Goal: Information Seeking & Learning: Learn about a topic

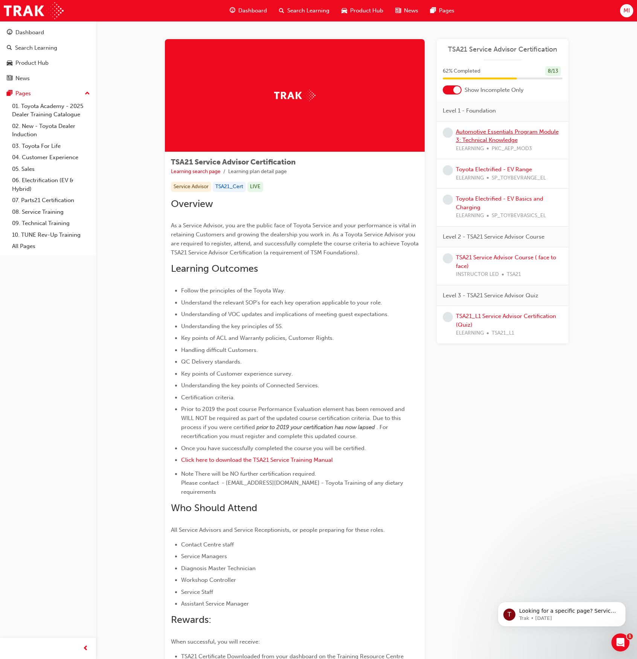
click at [478, 133] on link "Automotive Essentials Program Module 3: Technical Knowledge" at bounding box center [507, 135] width 103 height 15
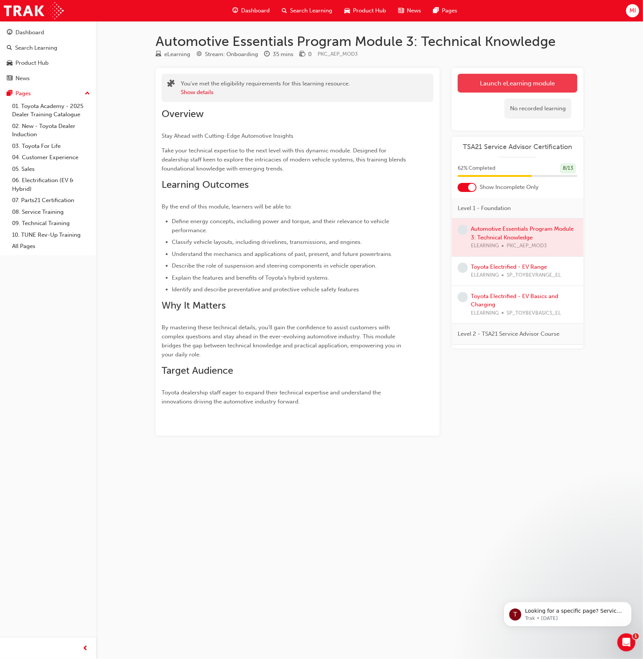
click at [487, 76] on link "Launch eLearning module" at bounding box center [518, 83] width 120 height 19
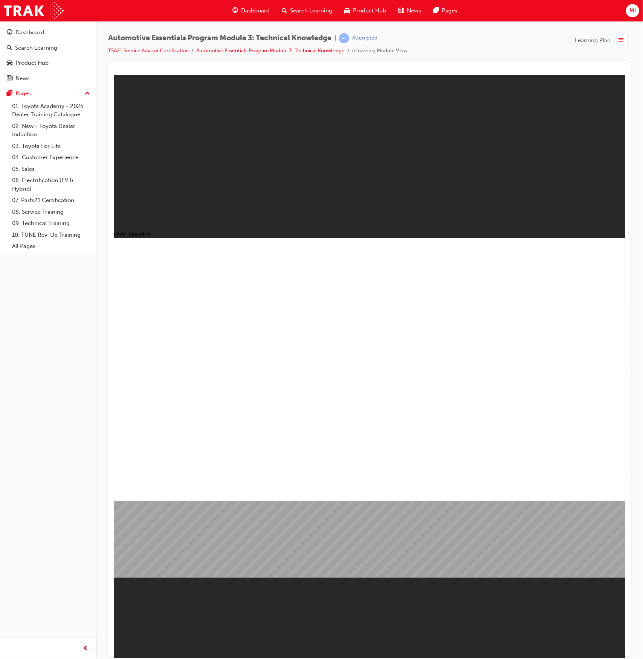
radio input "true"
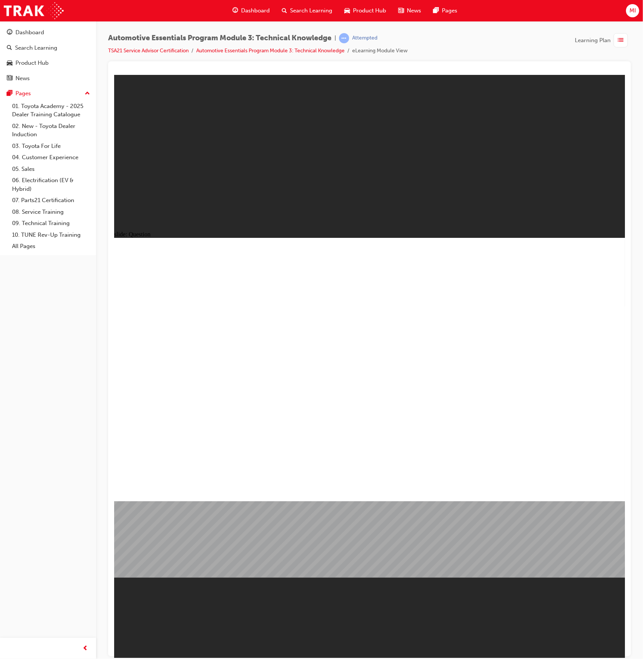
radio input "true"
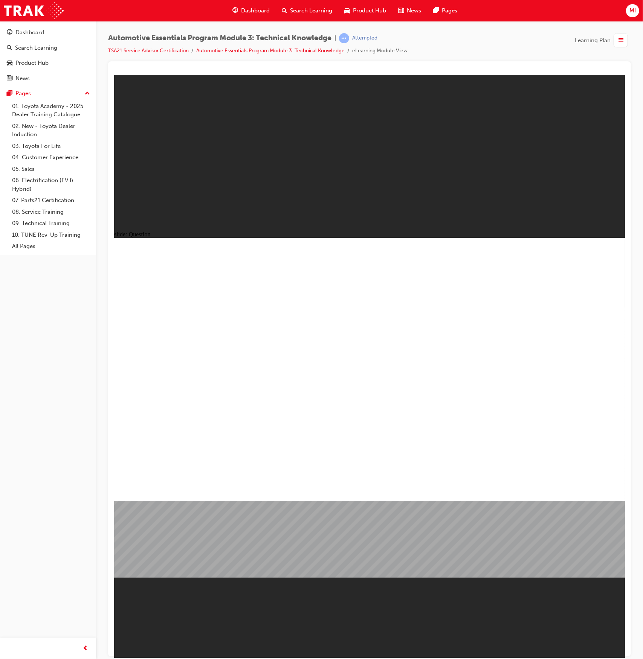
radio input "true"
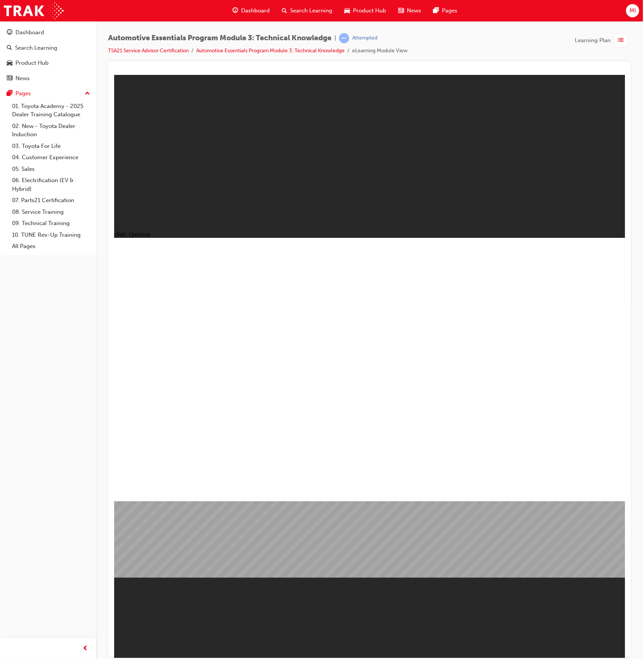
radio input "true"
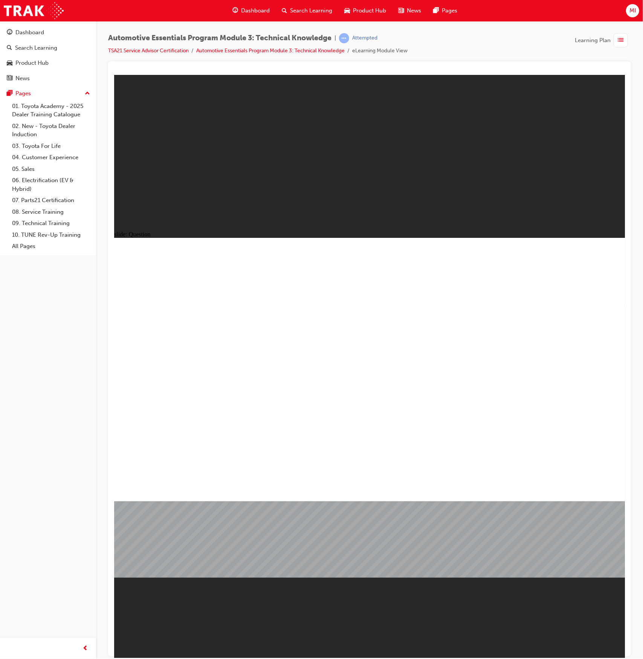
radio input "true"
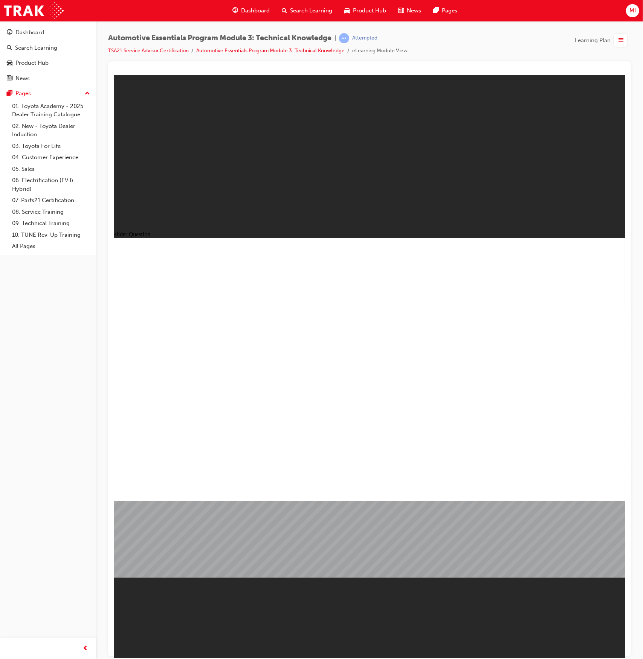
radio input "true"
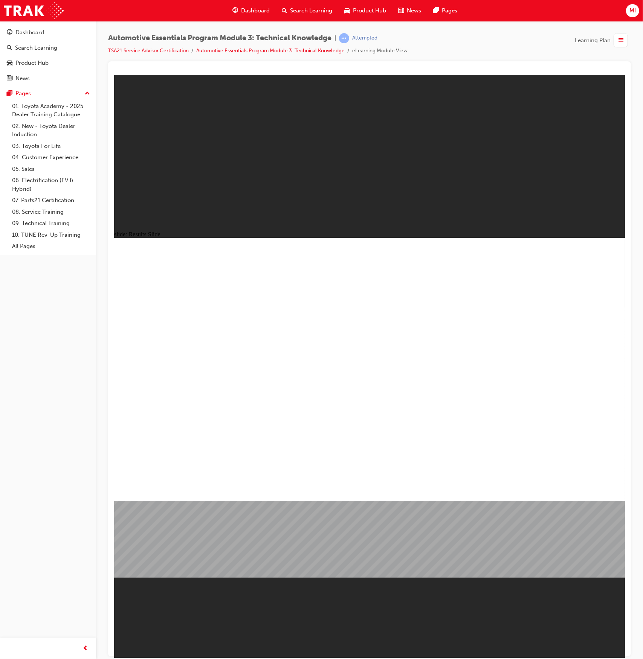
type input "227"
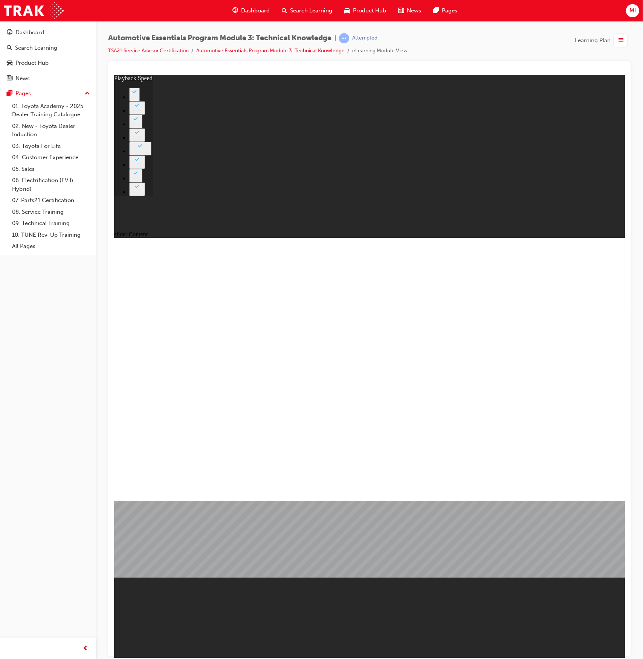
type input "9"
type input "12"
type input "9"
type input "12"
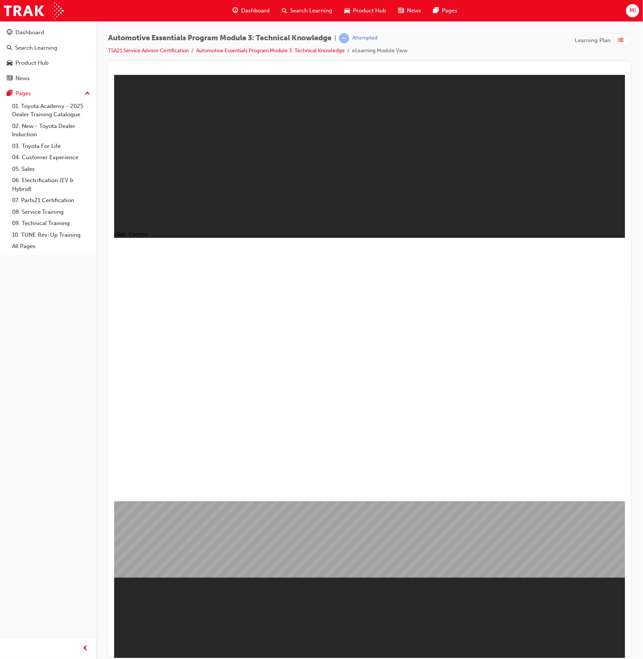
drag, startPoint x: 192, startPoint y: 430, endPoint x: 174, endPoint y: 440, distance: 19.7
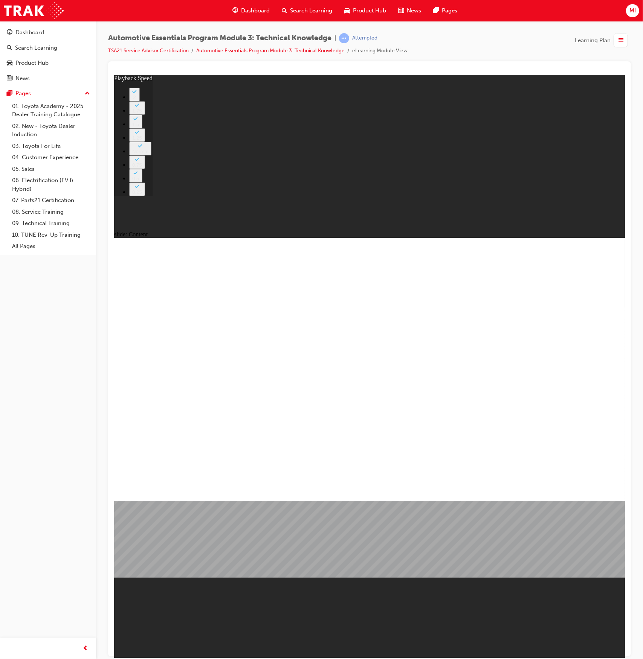
type input "18"
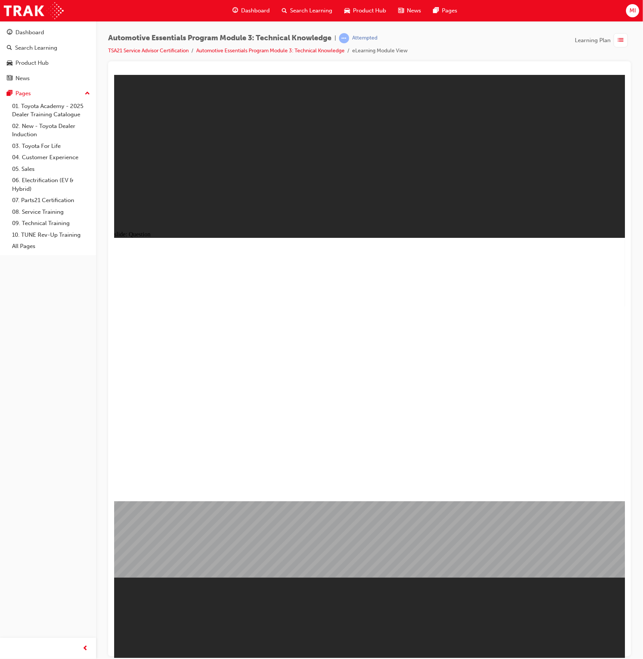
radio input "true"
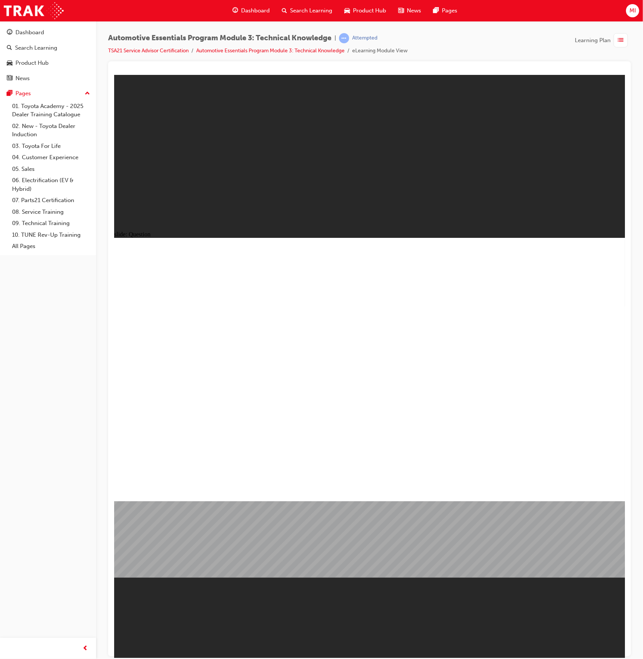
radio input "true"
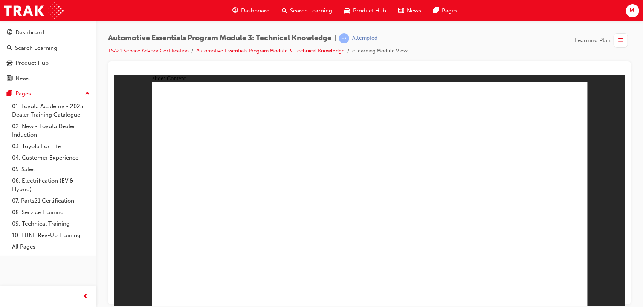
click at [626, 154] on div at bounding box center [369, 182] width 523 height 242
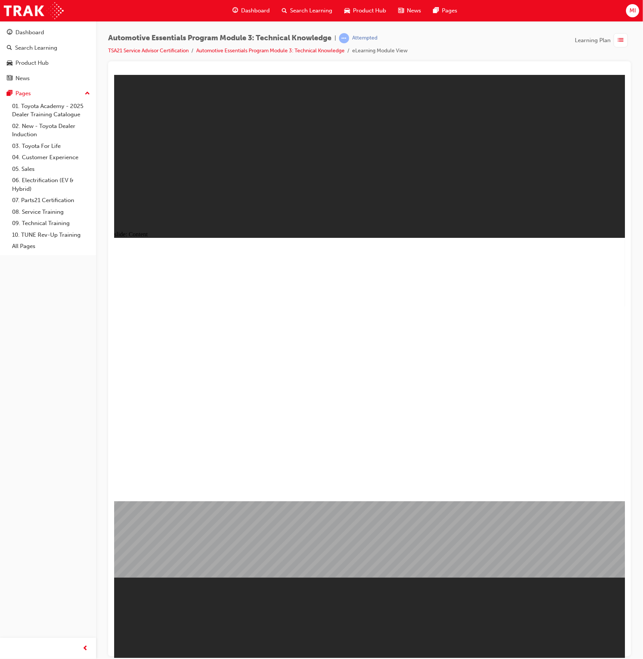
radio input "true"
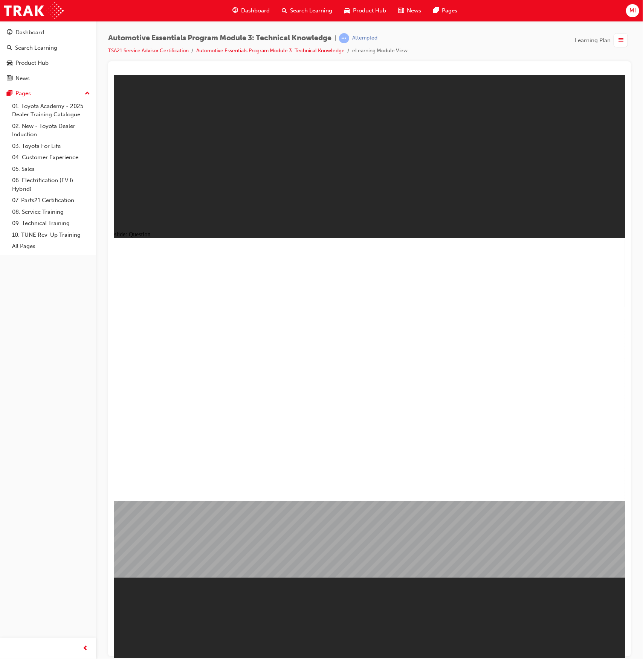
radio input "true"
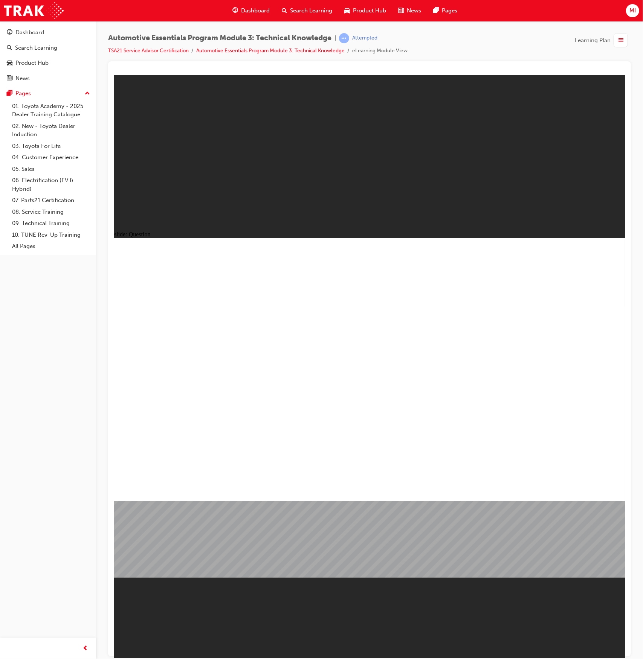
radio input "true"
drag, startPoint x: 384, startPoint y: 408, endPoint x: 378, endPoint y: 415, distance: 9.1
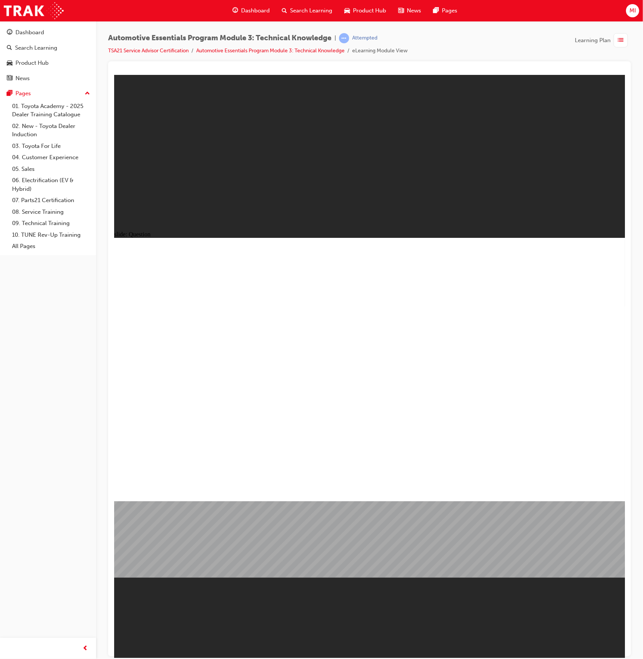
radio input "true"
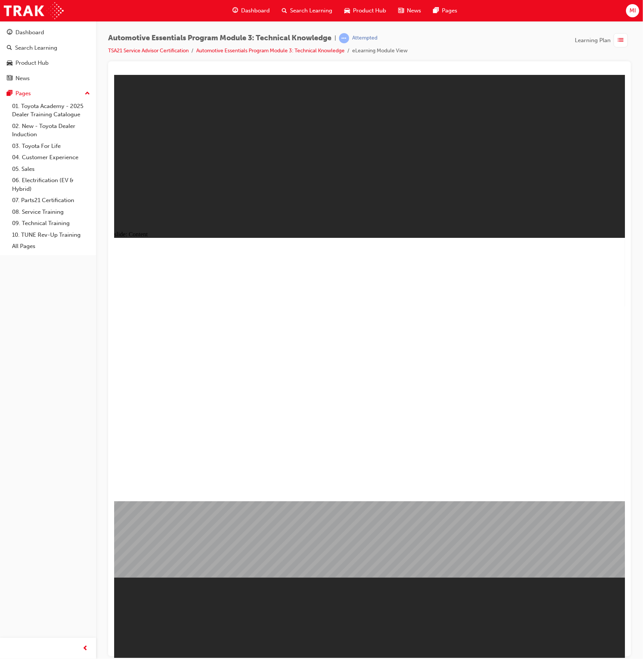
type input "8"
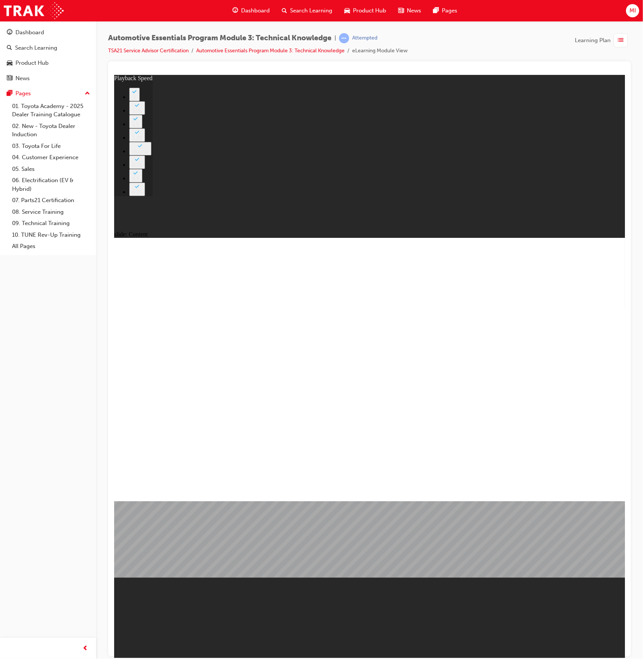
type input "81"
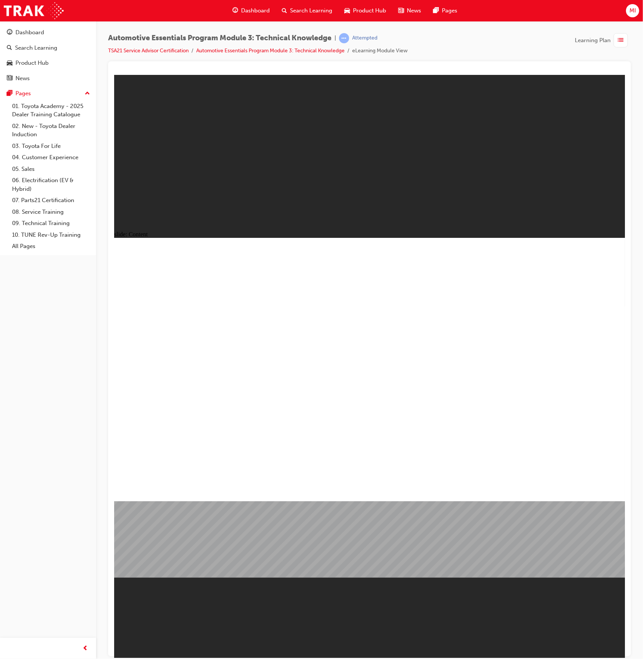
type input "4"
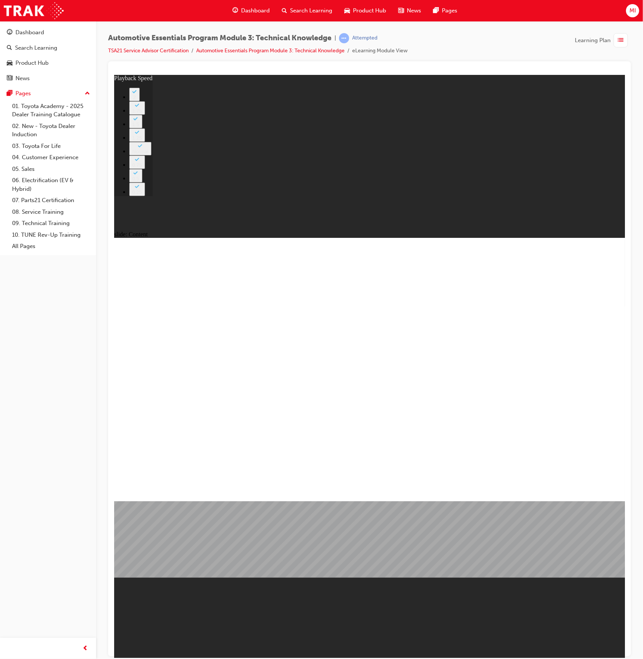
type input "2"
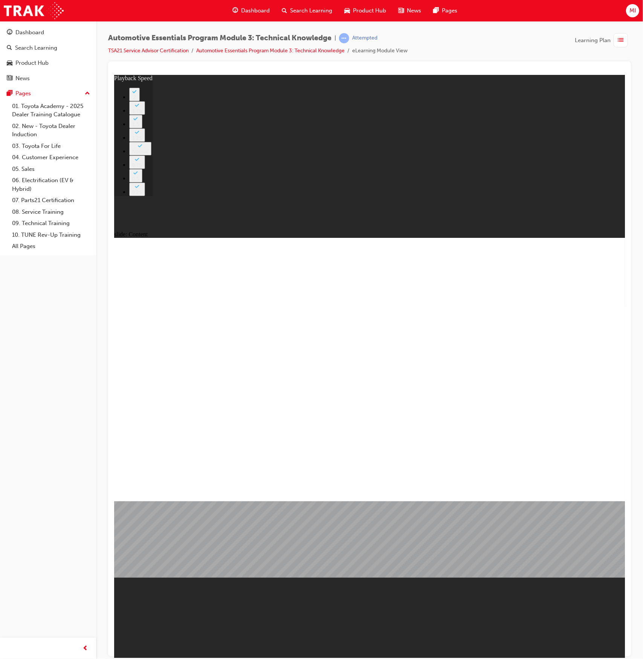
type input "6"
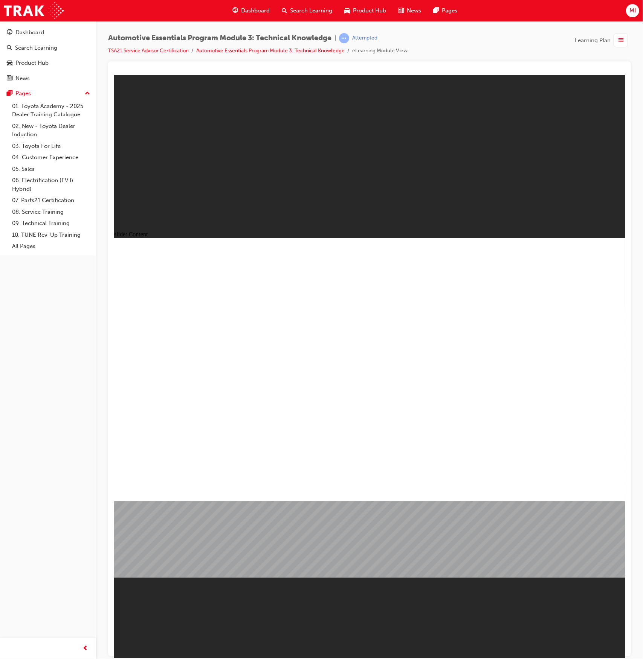
type input "27"
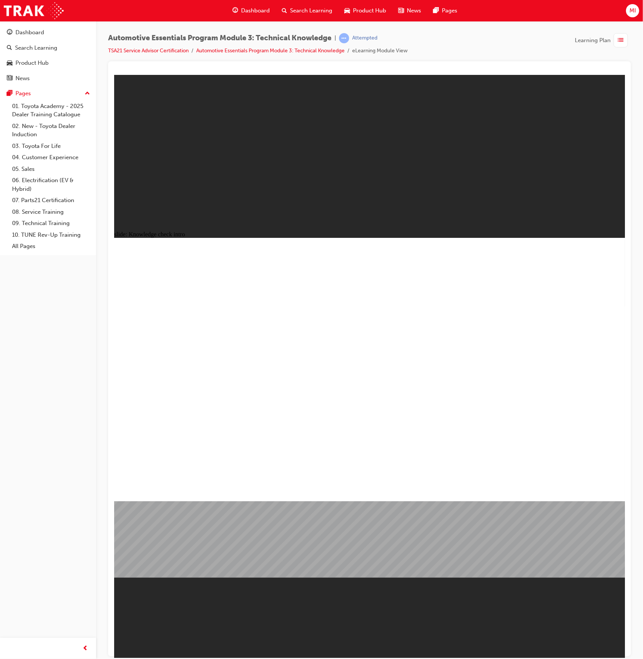
radio input "true"
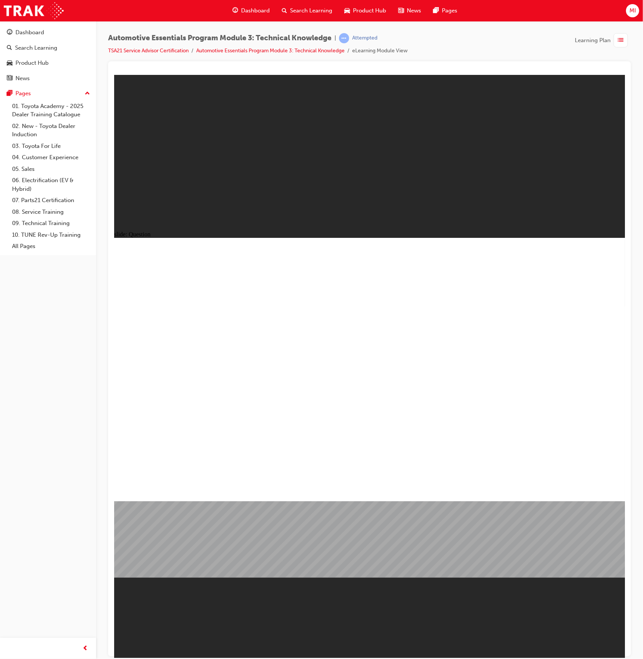
radio input "true"
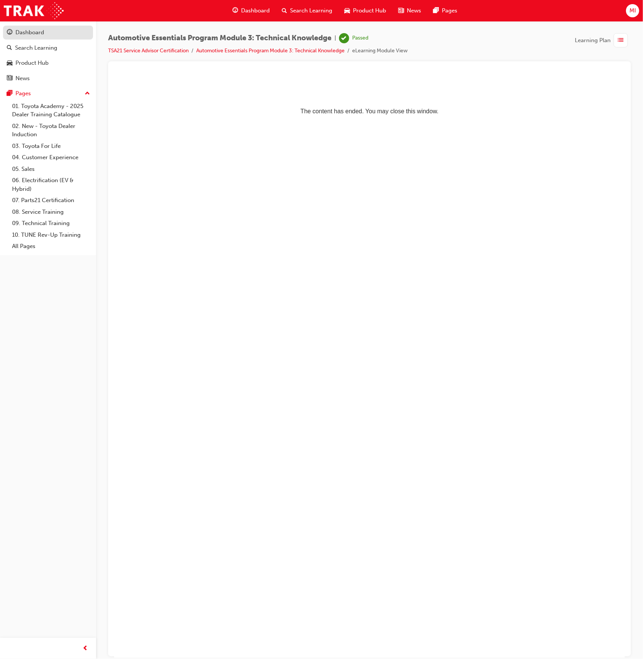
click at [35, 38] on link "Dashboard" at bounding box center [48, 33] width 90 height 14
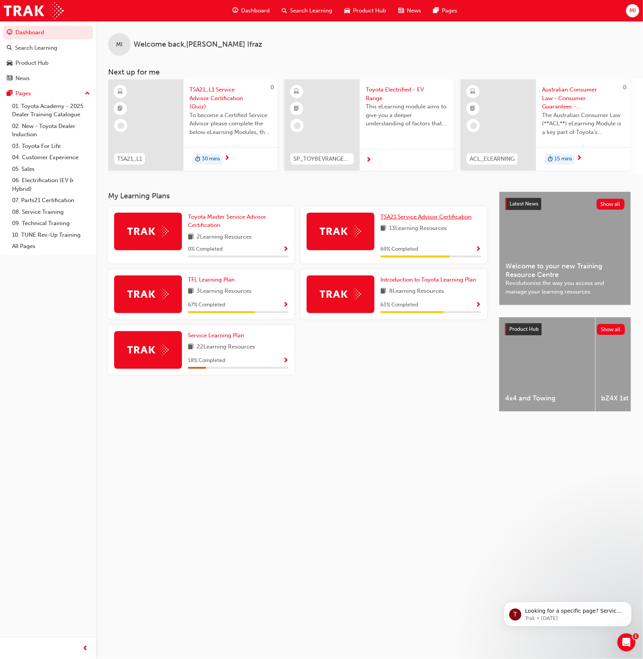
click at [407, 220] on span "TSA21 Service Advisor Certification" at bounding box center [425, 217] width 91 height 7
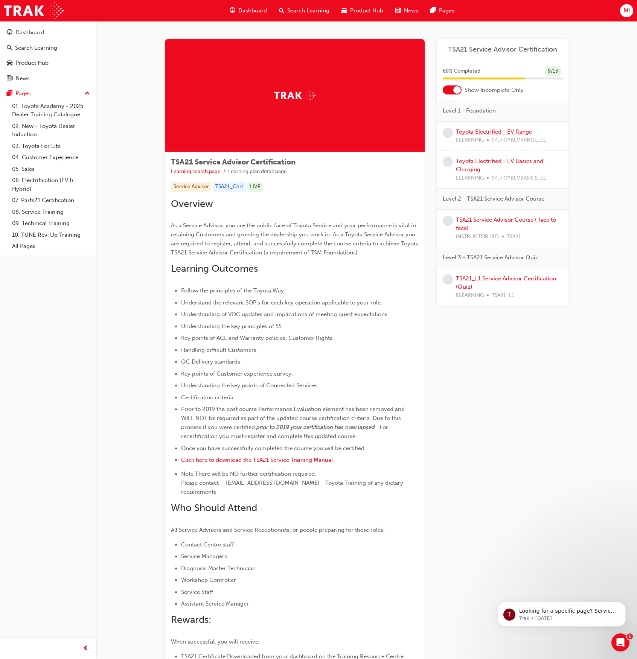
click at [509, 130] on link "Toyota Electrified - EV Range" at bounding box center [494, 131] width 76 height 7
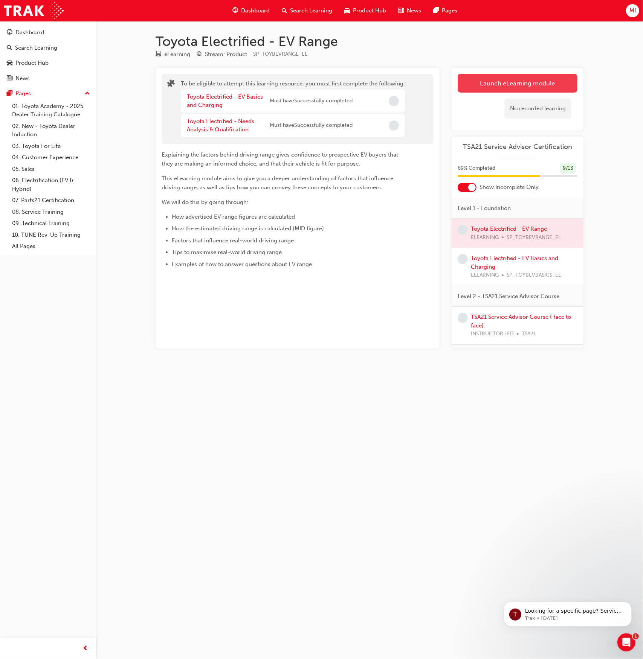
click at [511, 84] on button "Launch eLearning module" at bounding box center [518, 83] width 120 height 19
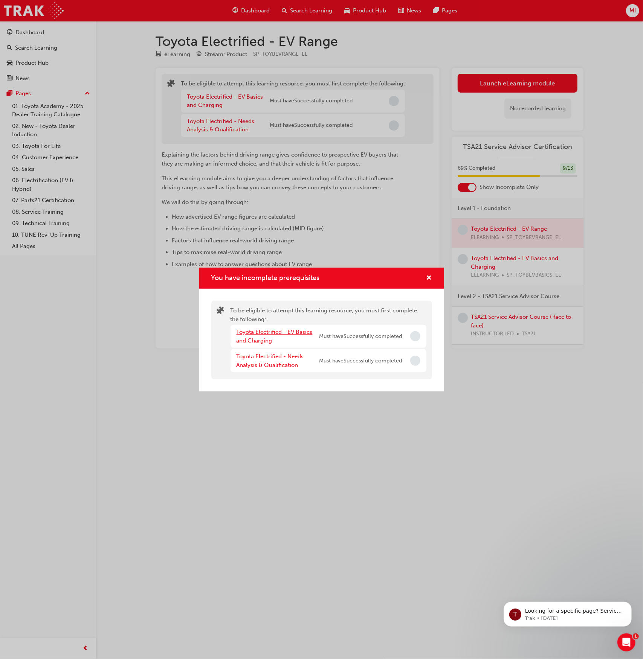
click at [290, 332] on link "Toyota Electrified - EV Basics and Charging" at bounding box center [274, 336] width 76 height 15
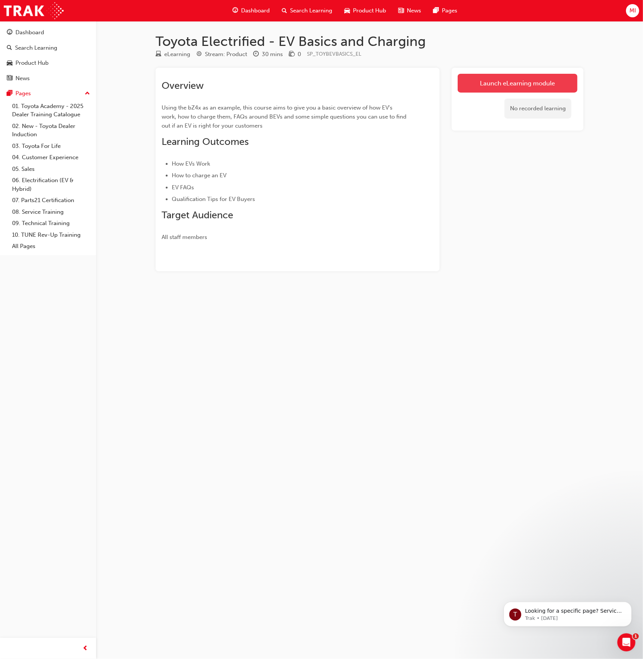
click at [549, 86] on link "Launch eLearning module" at bounding box center [518, 83] width 120 height 19
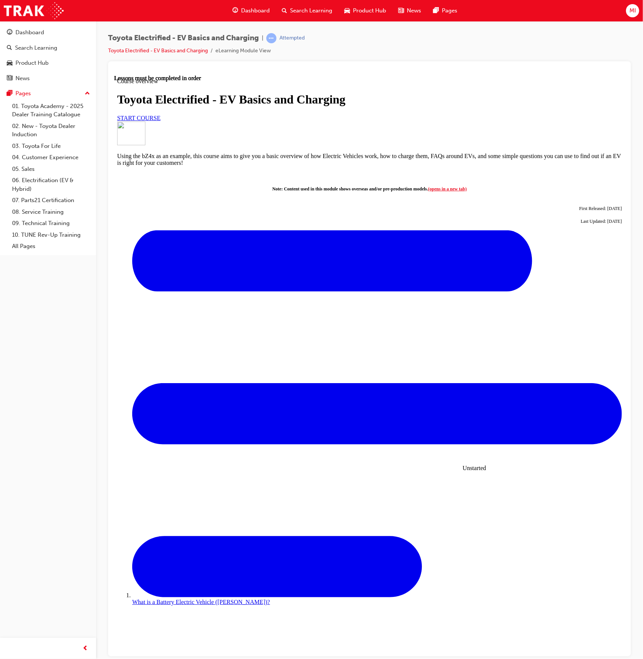
click at [160, 121] on link "START COURSE" at bounding box center [138, 117] width 43 height 6
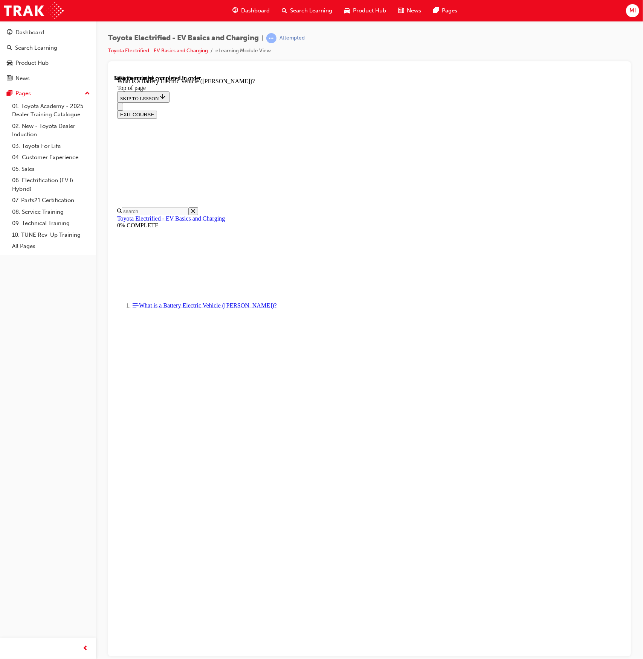
scroll to position [513, 0]
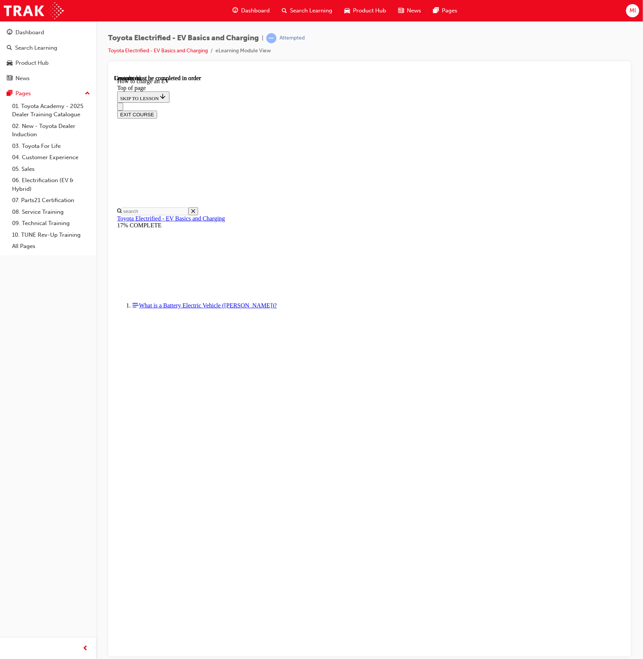
scroll to position [23, 0]
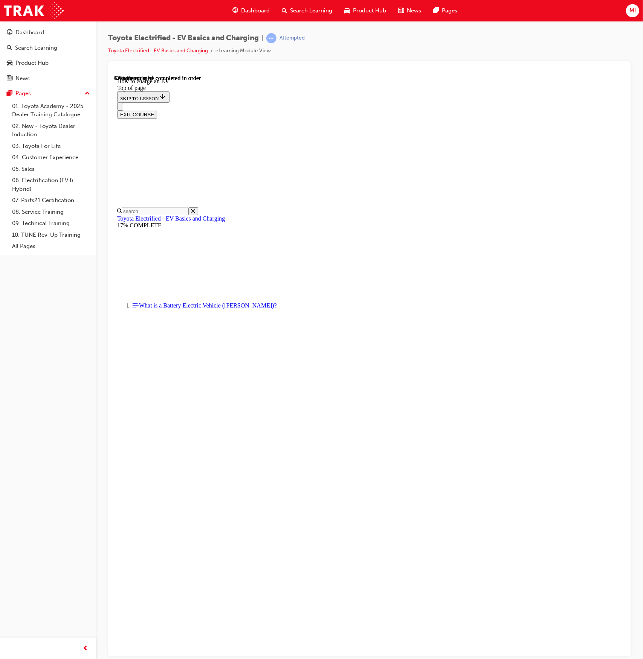
scroll to position [1981, 0]
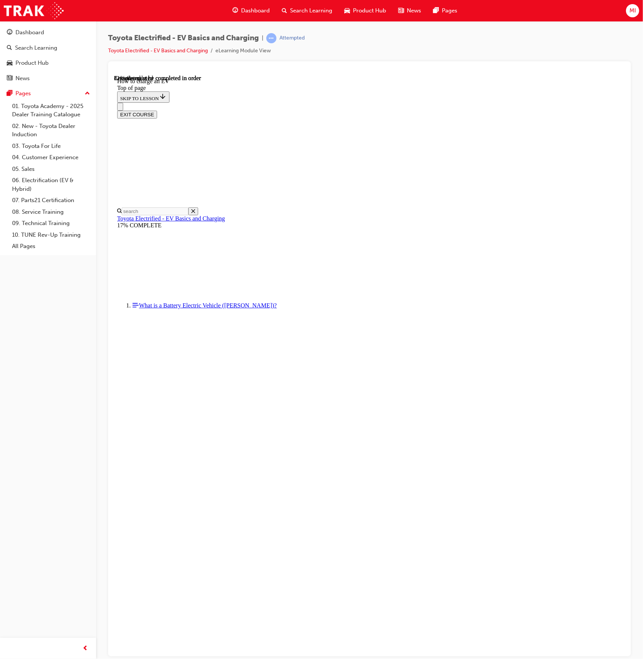
click at [348, 335] on button "Unzoom image" at bounding box center [369, 366] width 511 height 583
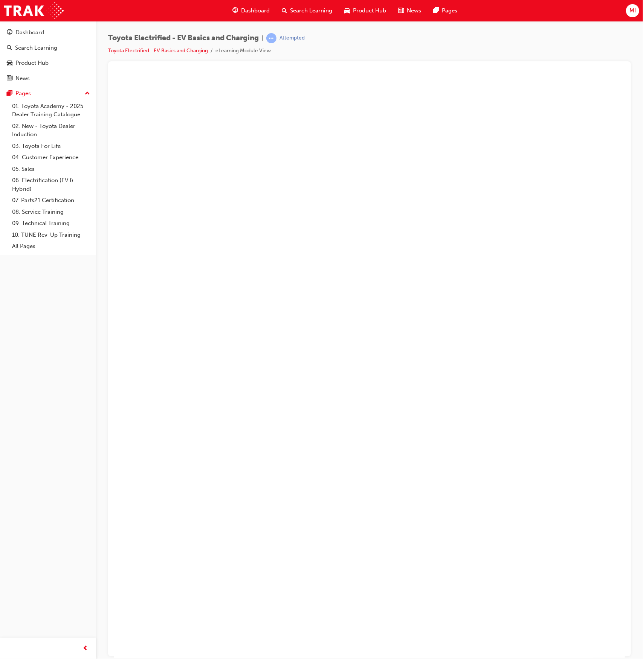
click at [372, 409] on button "Unzoom image" at bounding box center [369, 366] width 511 height 583
click at [474, 447] on button "Unzoom image" at bounding box center [369, 366] width 511 height 583
click at [546, 456] on button "Unzoom image" at bounding box center [369, 366] width 511 height 583
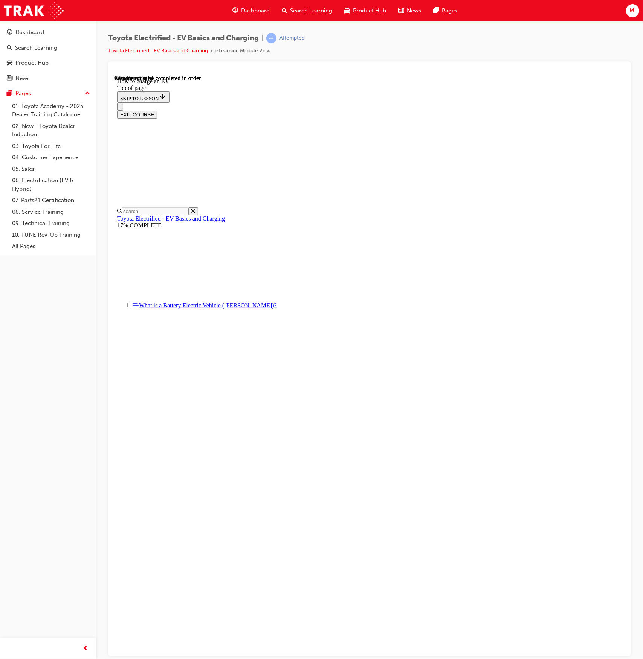
scroll to position [2241, 0]
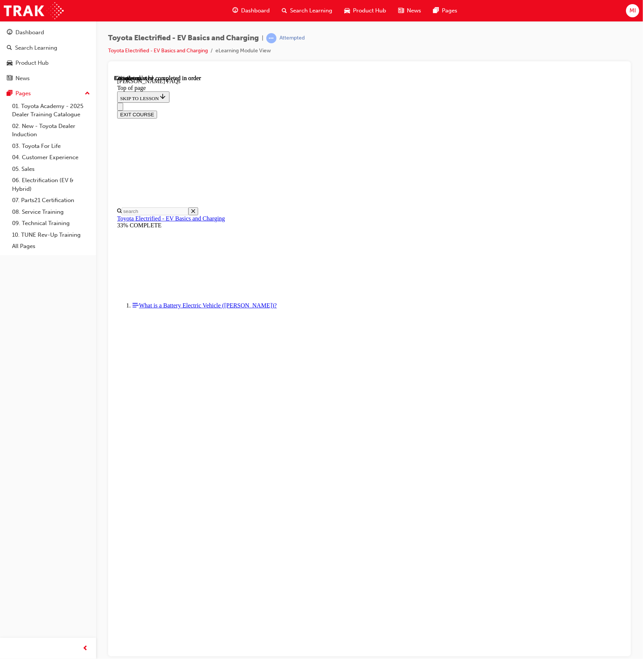
scroll to position [212, 0]
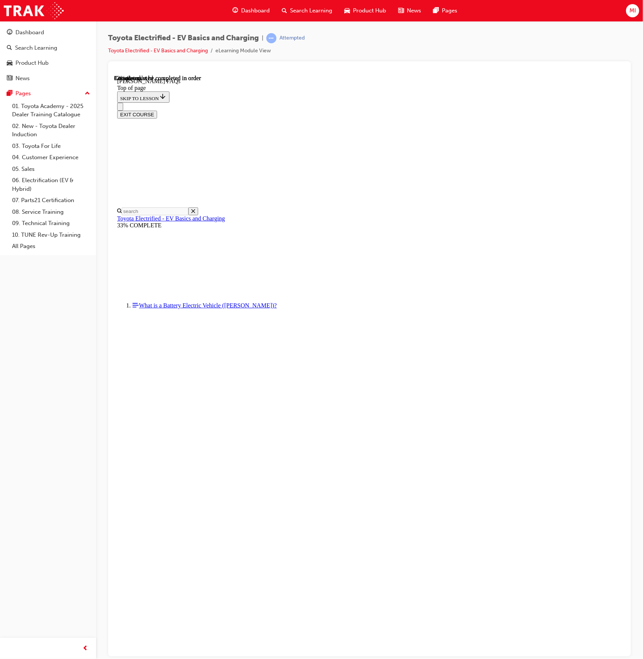
scroll to position [843, 0]
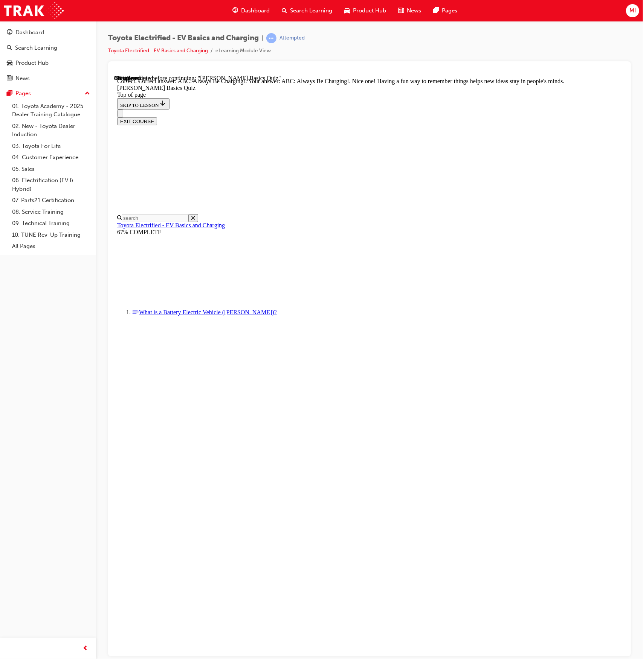
scroll to position [24, 0]
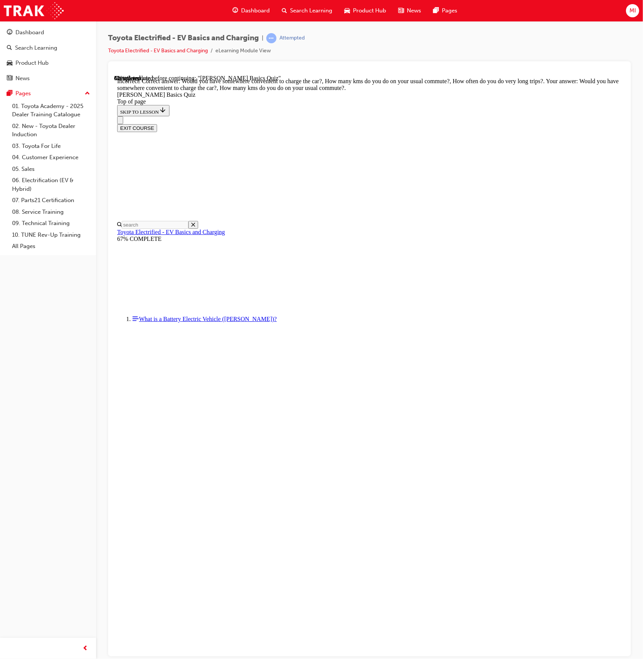
scroll to position [24, 0]
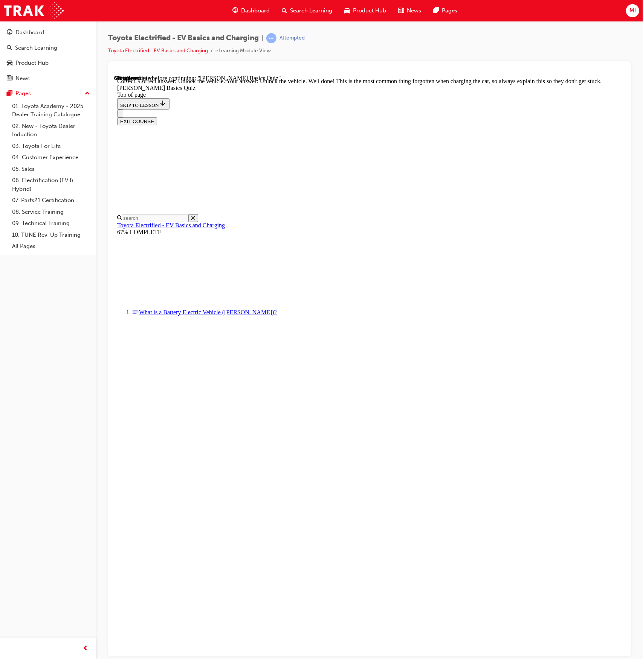
scroll to position [24, 0]
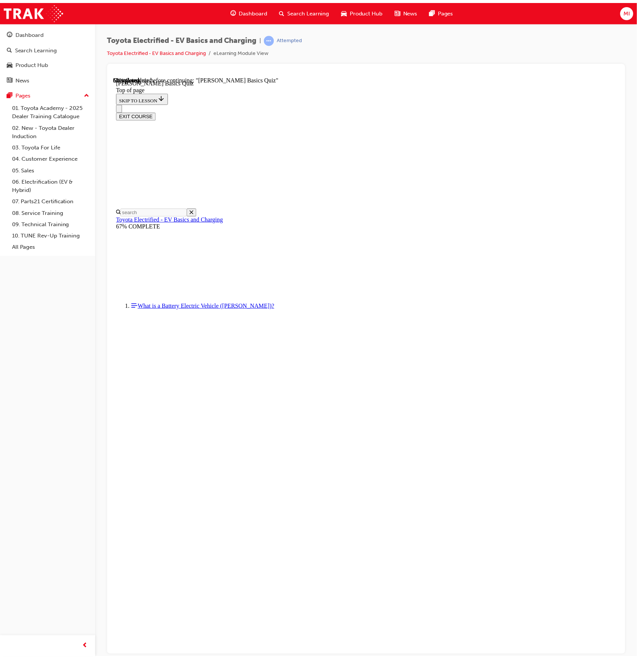
scroll to position [23, 0]
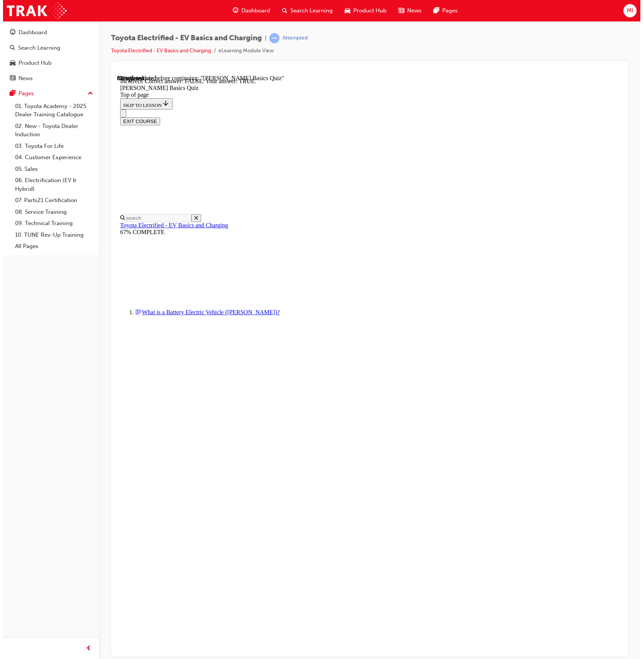
scroll to position [24, 0]
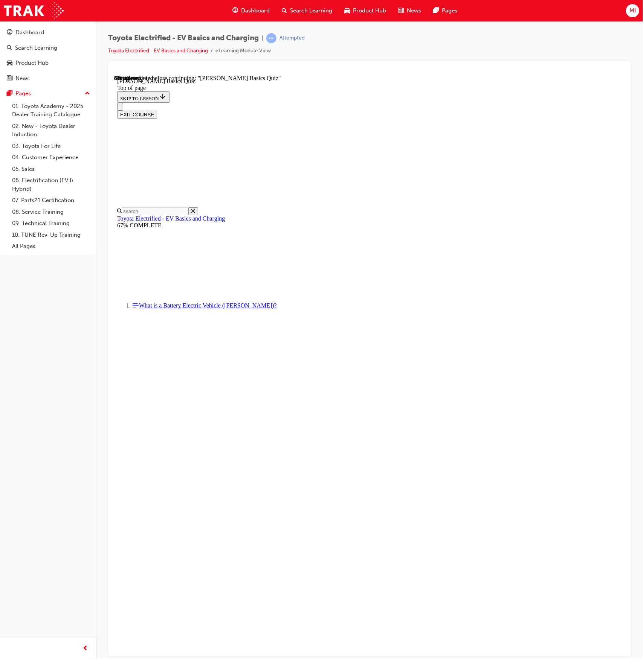
scroll to position [23, 0]
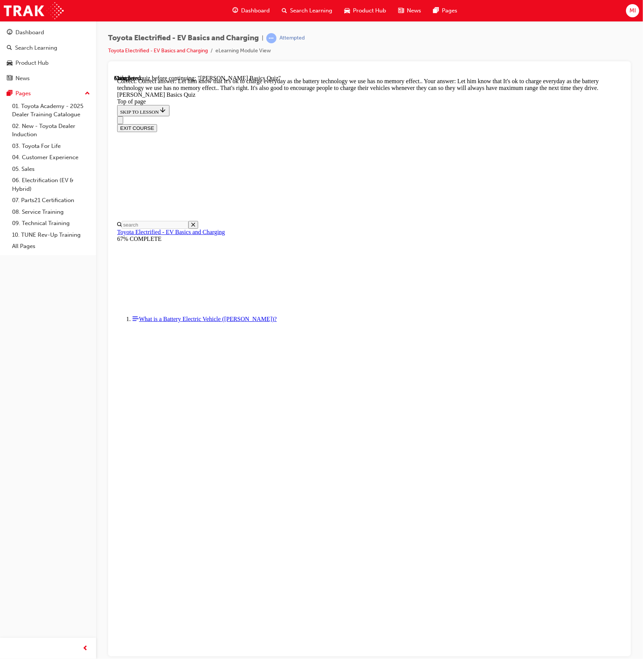
scroll to position [24, 0]
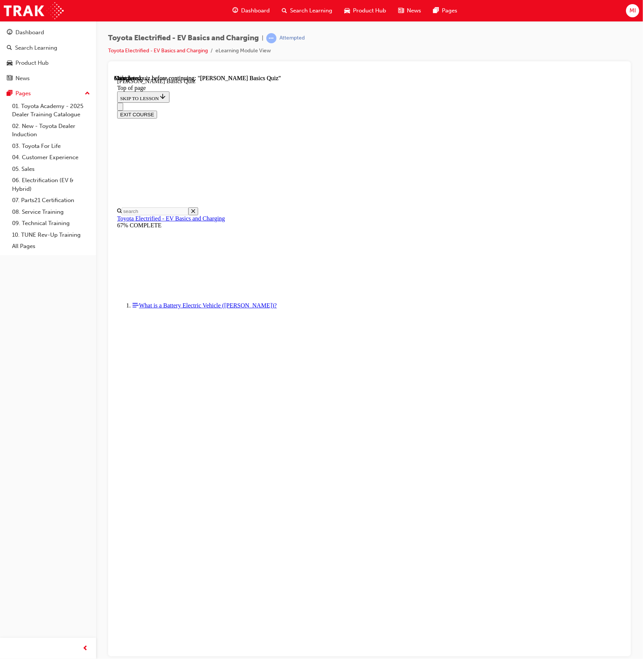
scroll to position [47, 0]
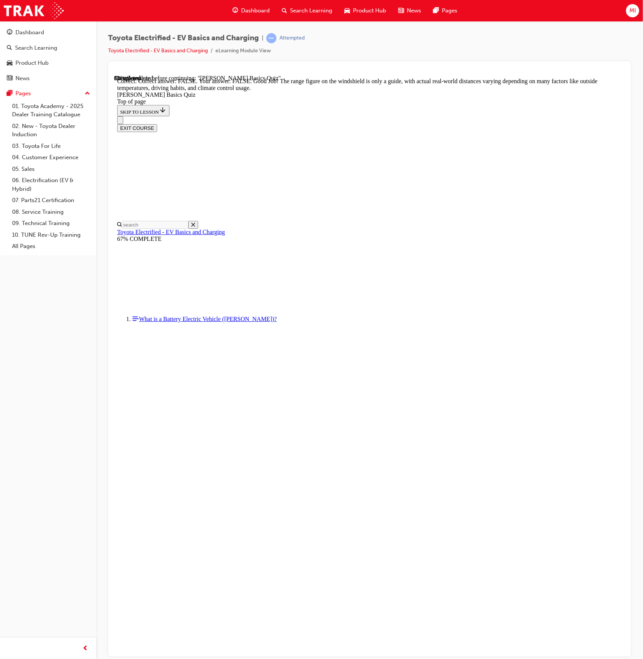
scroll to position [24, 0]
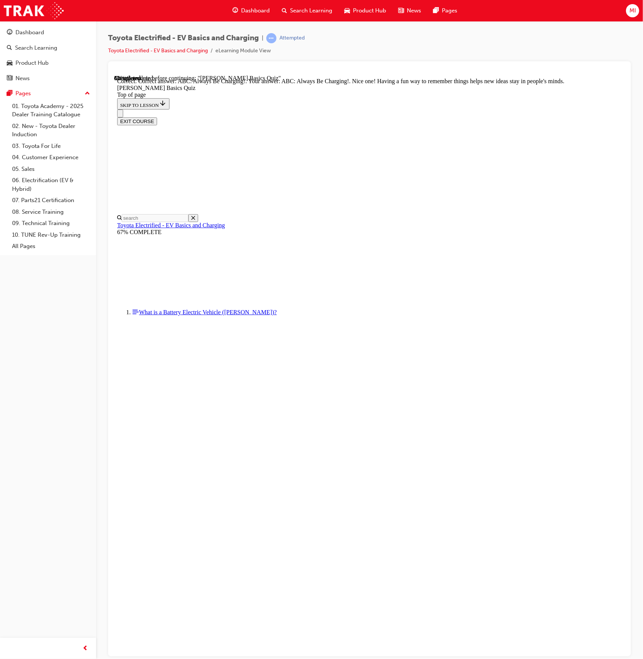
scroll to position [24, 0]
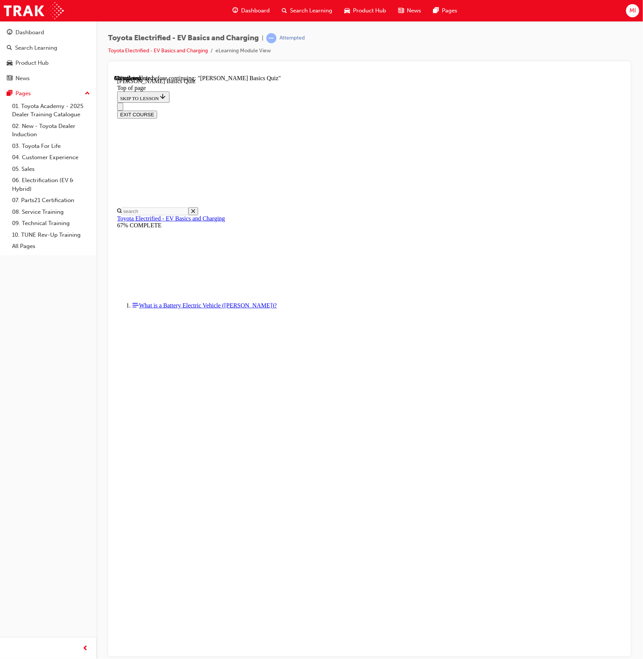
scroll to position [23, 0]
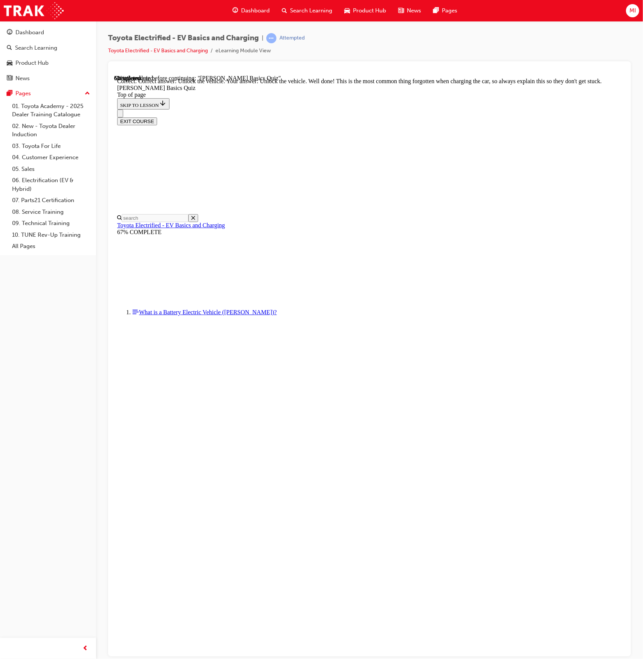
scroll to position [24, 0]
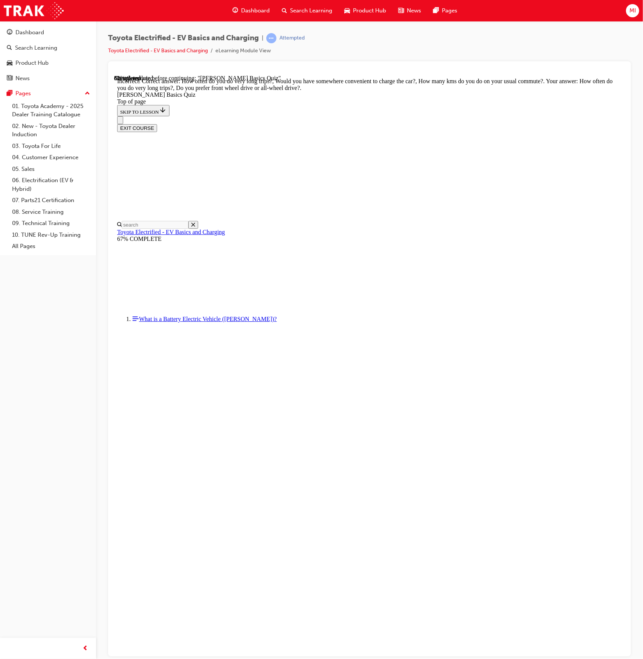
scroll to position [24, 0]
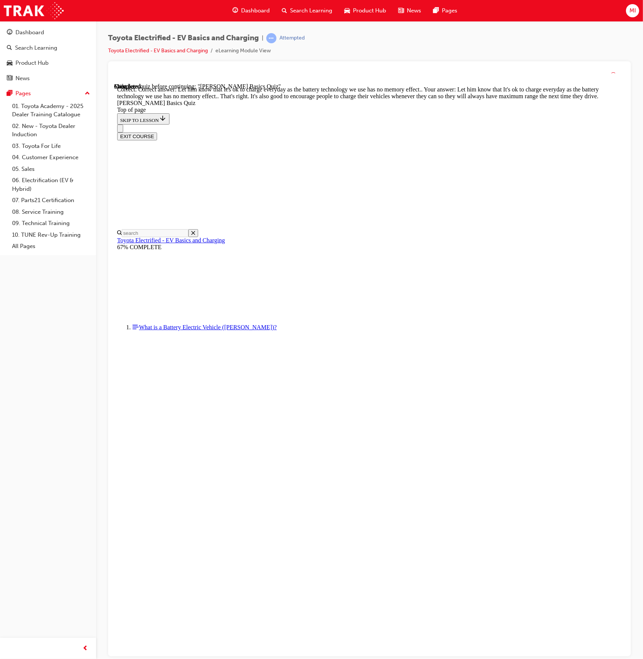
scroll to position [24, 0]
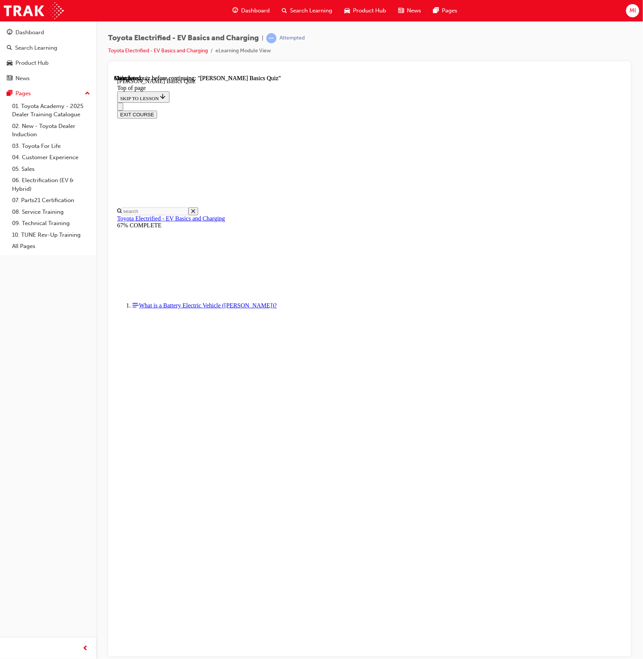
scroll to position [47, 0]
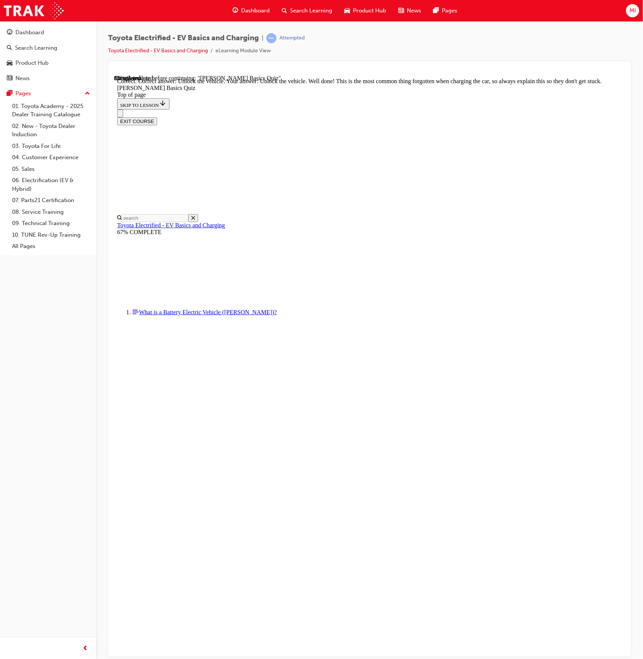
scroll to position [24, 0]
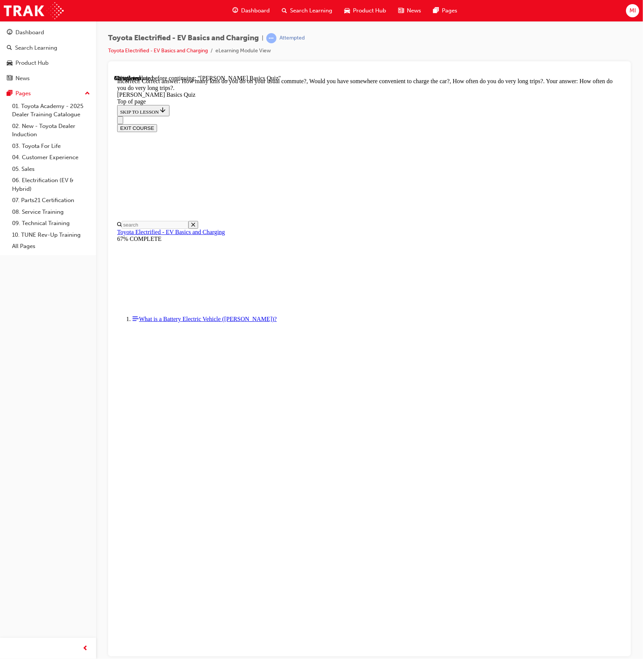
scroll to position [24, 0]
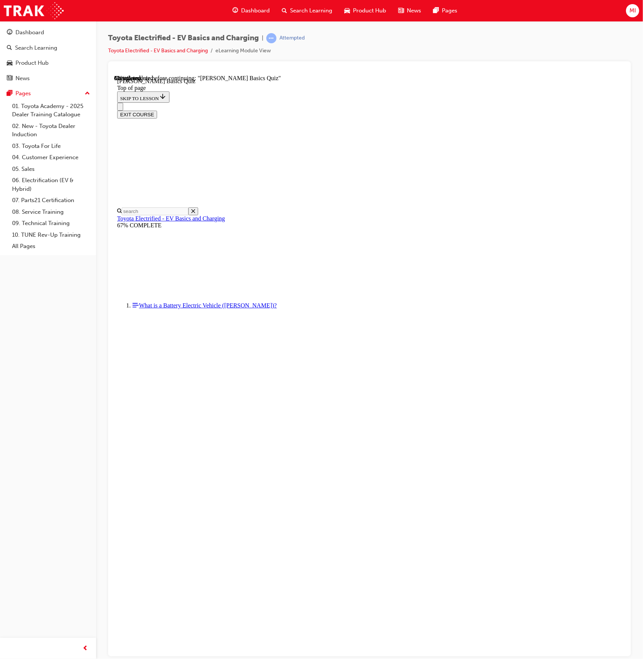
scroll to position [23, 0]
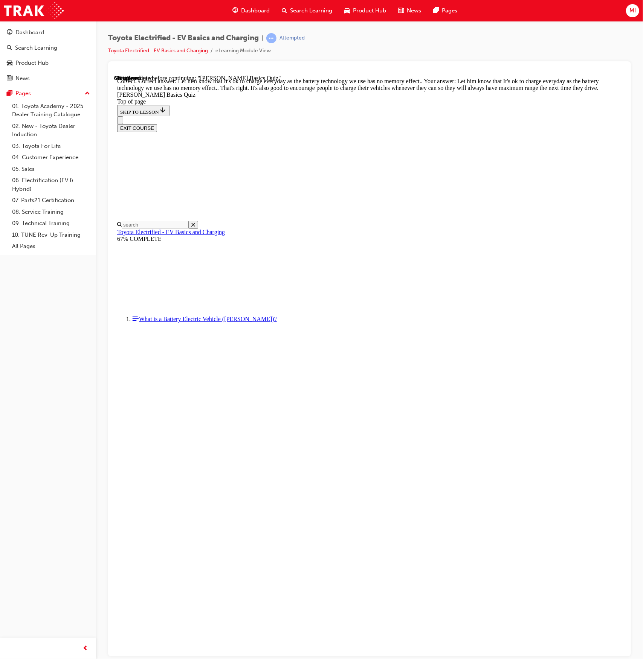
scroll to position [24, 0]
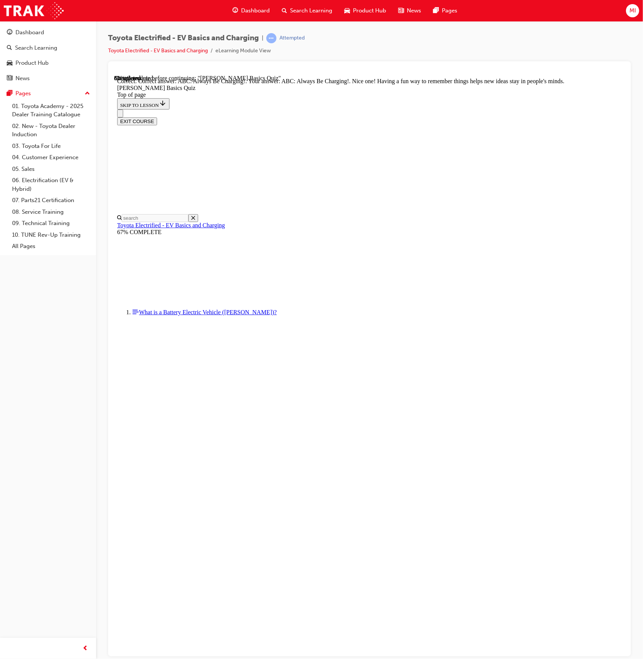
scroll to position [24, 0]
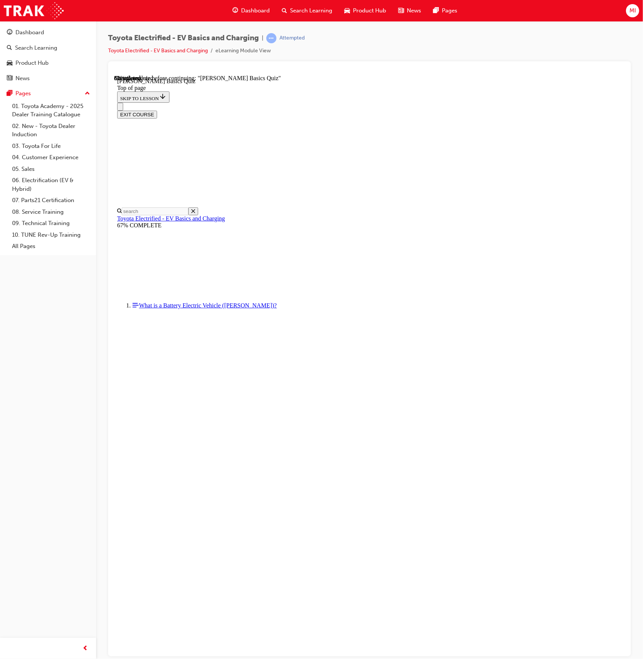
scroll to position [23, 0]
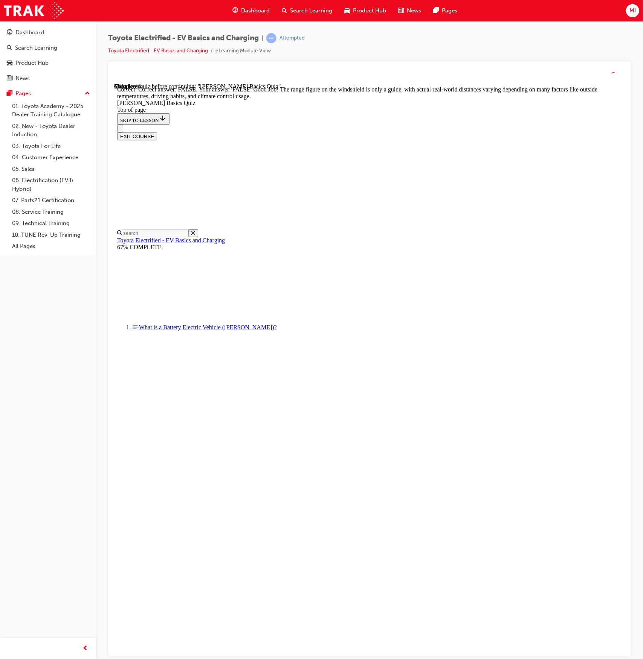
scroll to position [24, 0]
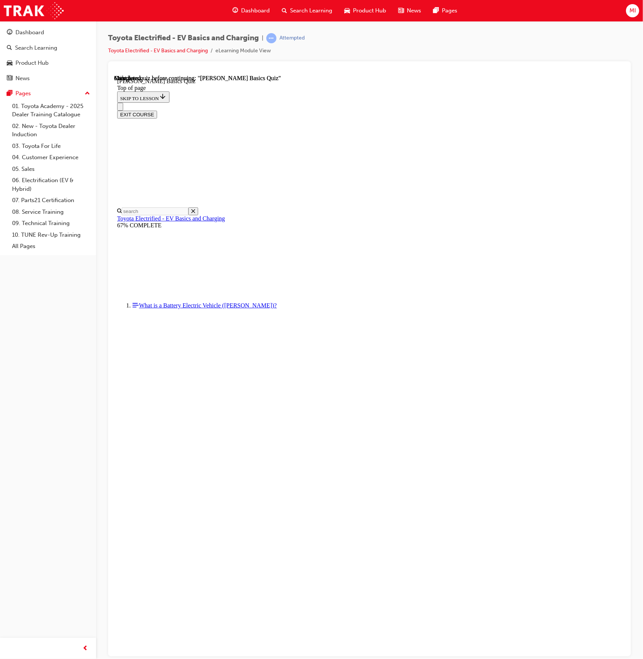
scroll to position [47, 0]
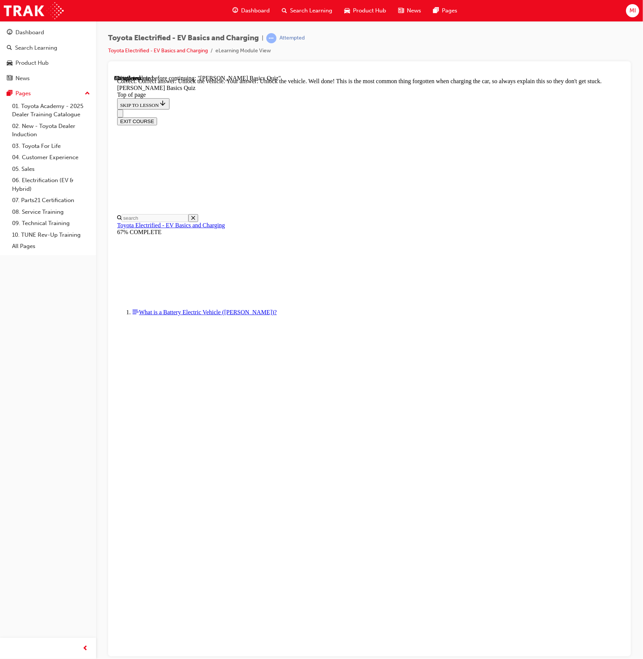
scroll to position [24, 0]
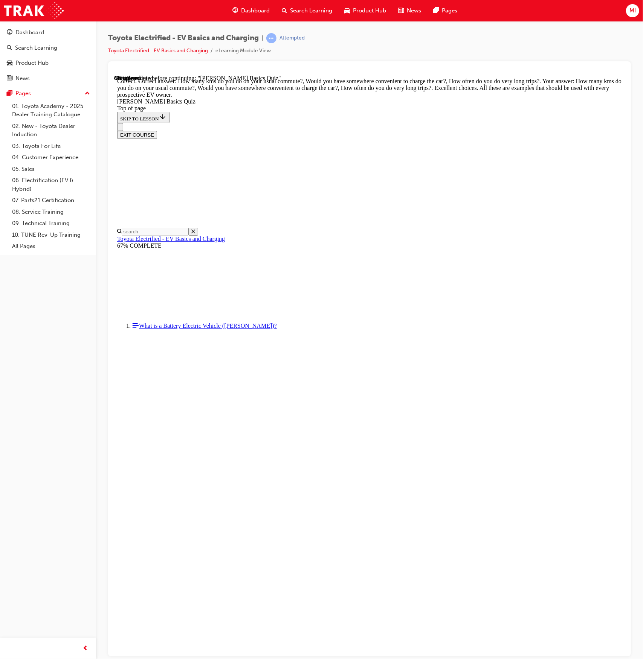
scroll to position [24, 0]
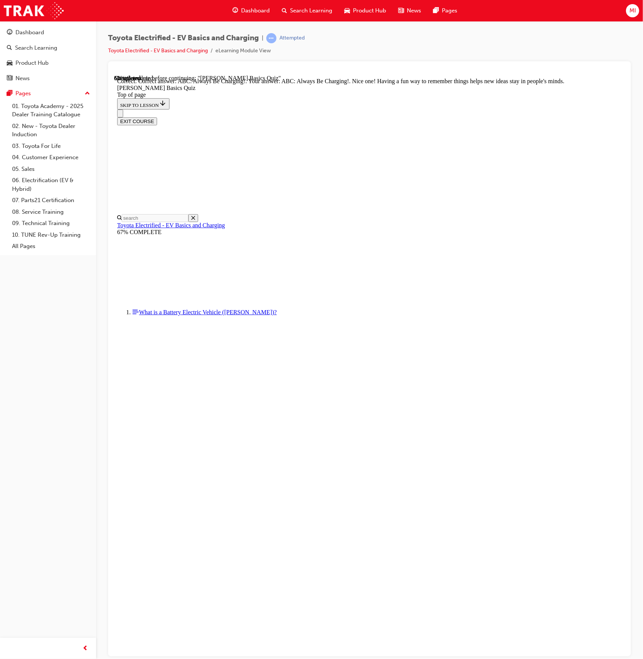
scroll to position [24, 0]
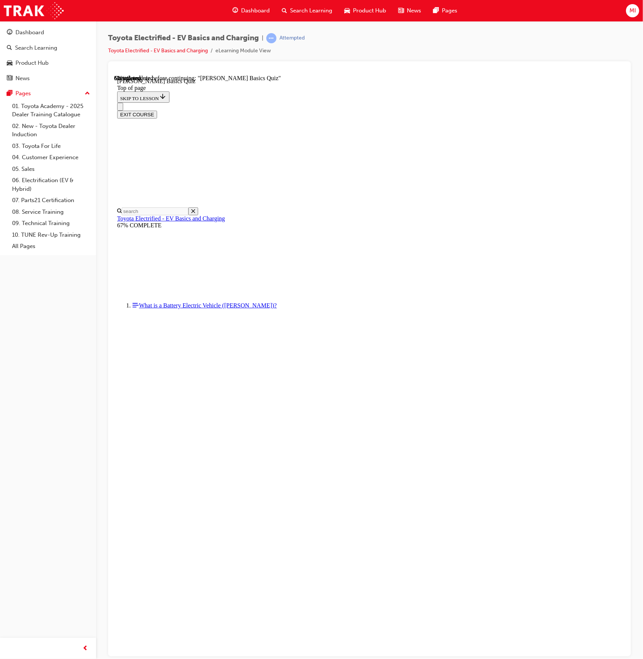
scroll to position [23, 0]
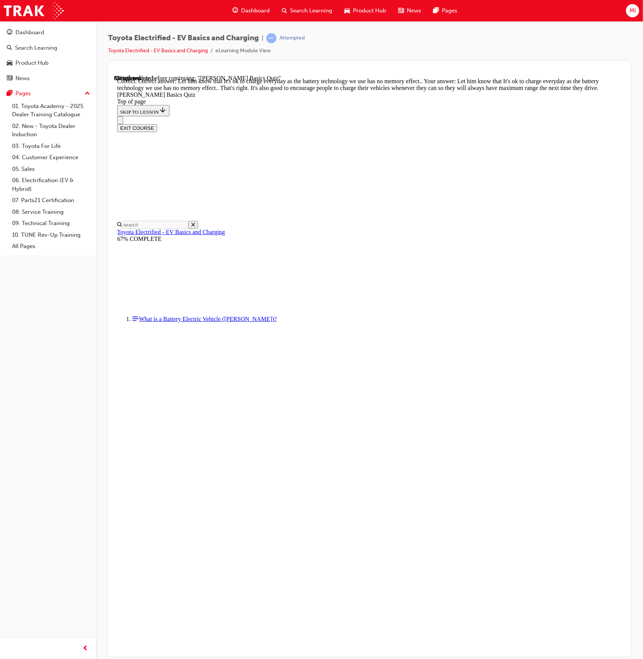
scroll to position [24, 0]
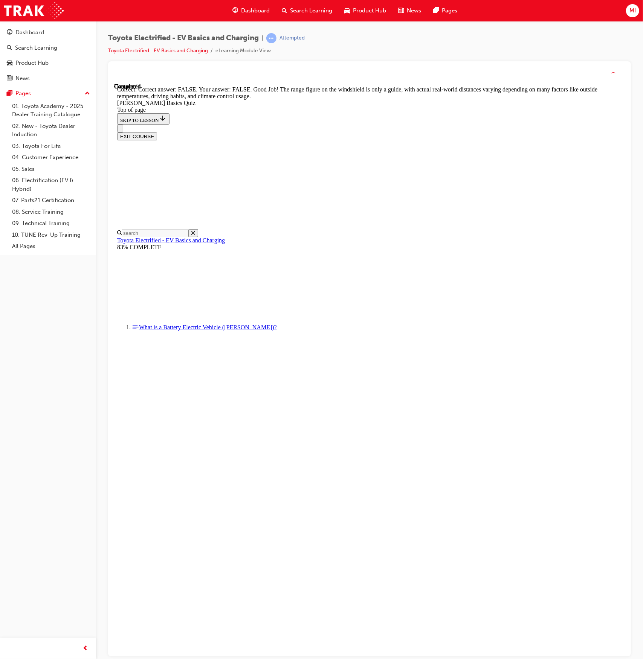
scroll to position [24, 0]
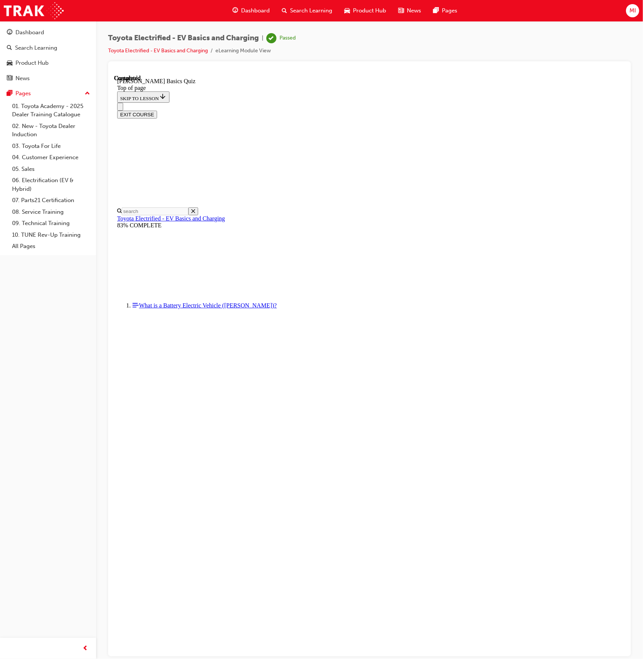
scroll to position [47, 0]
click at [26, 34] on div "Dashboard" at bounding box center [29, 32] width 29 height 9
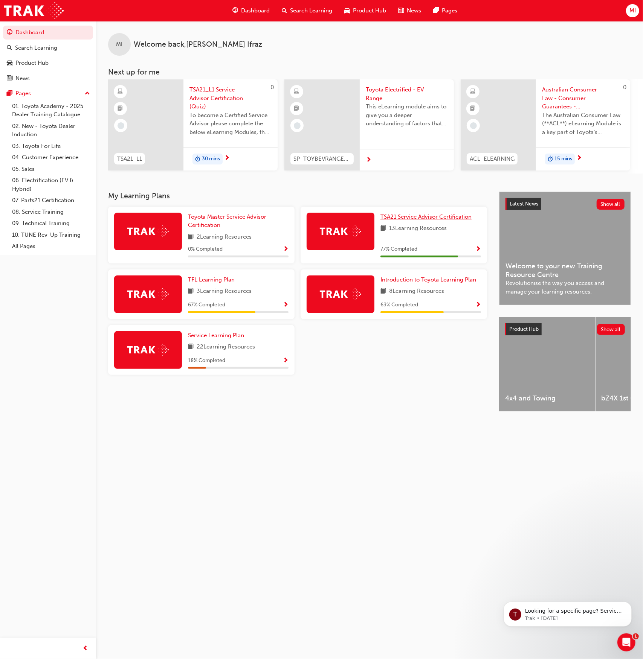
click at [427, 220] on span "TSA21 Service Advisor Certification" at bounding box center [425, 217] width 91 height 7
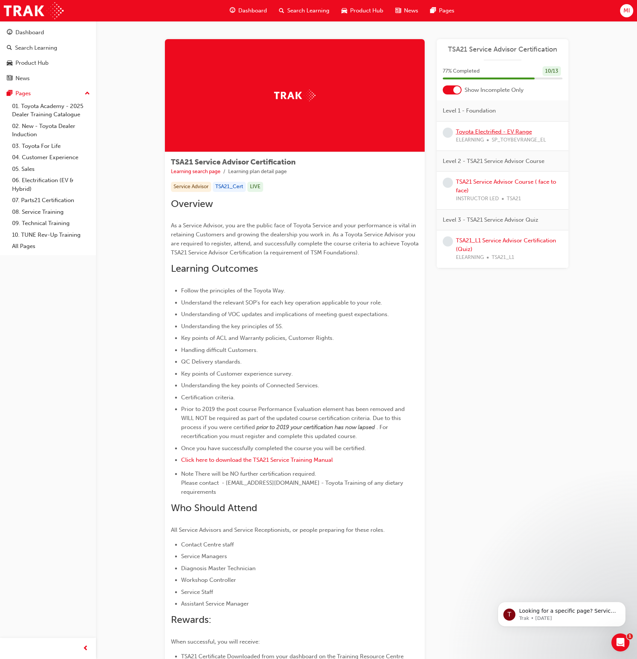
click at [491, 131] on link "Toyota Electrified - EV Range" at bounding box center [494, 131] width 76 height 7
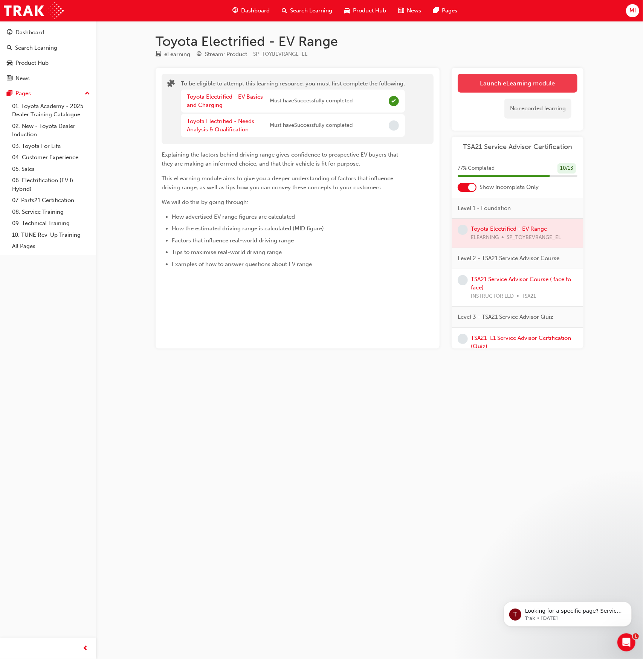
click at [508, 80] on button "Launch eLearning module" at bounding box center [518, 83] width 120 height 19
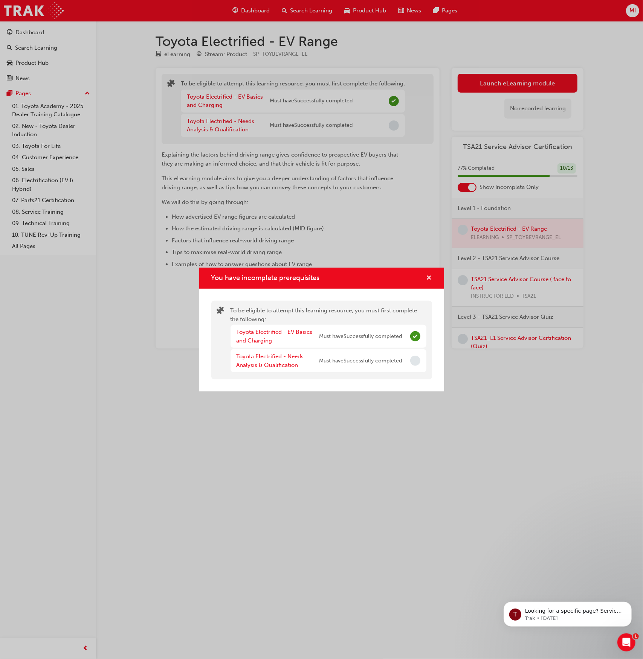
click at [429, 275] on span "cross-icon" at bounding box center [429, 278] width 6 height 7
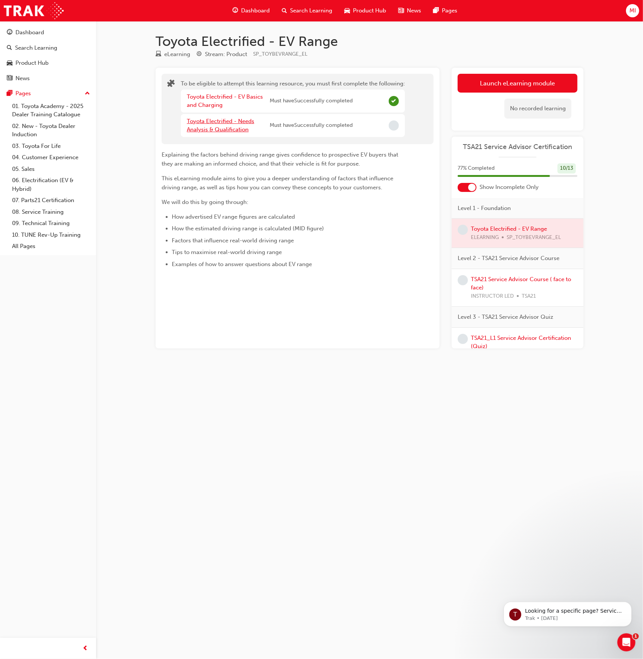
click at [221, 128] on link "Toyota Electrified - Needs Analysis & Qualification" at bounding box center [220, 125] width 67 height 15
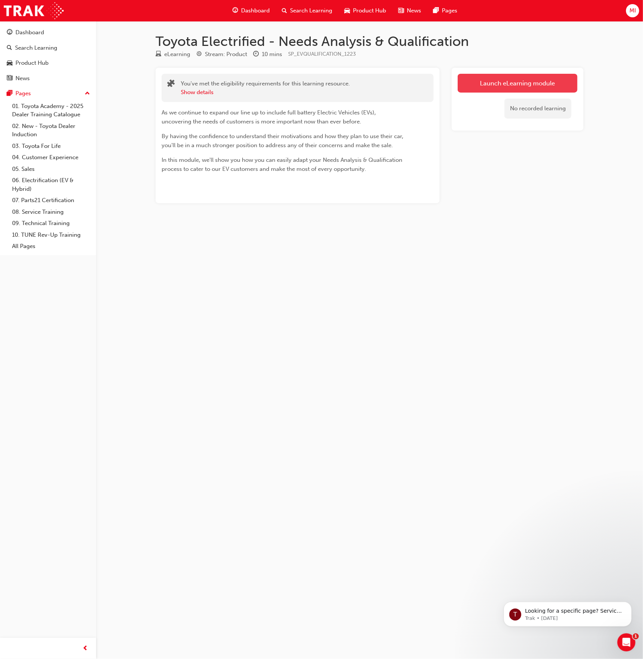
click at [529, 82] on link "Launch eLearning module" at bounding box center [518, 83] width 120 height 19
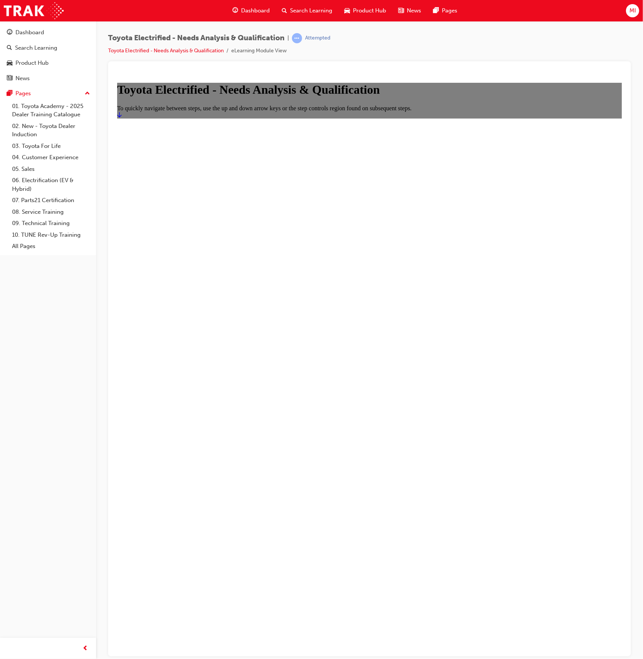
click at [495, 118] on main "Toyota Electrified - Needs Analysis & Qualification To quickly navigate between…" at bounding box center [369, 99] width 505 height 35
click at [121, 118] on link "Start" at bounding box center [119, 114] width 5 height 6
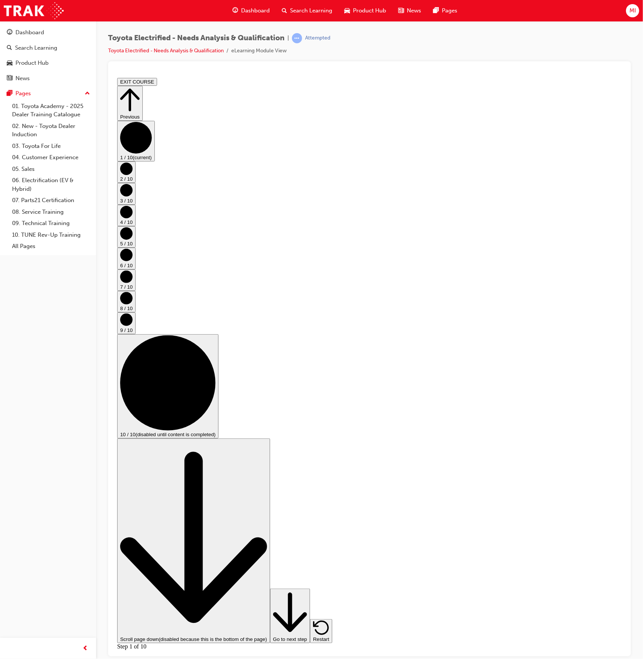
click at [610, 643] on div "Scroll page down (disabled because this is the bottom of the page) Go to next s…" at bounding box center [369, 540] width 505 height 205
click at [307, 635] on icon "Step controls" at bounding box center [290, 613] width 34 height 46
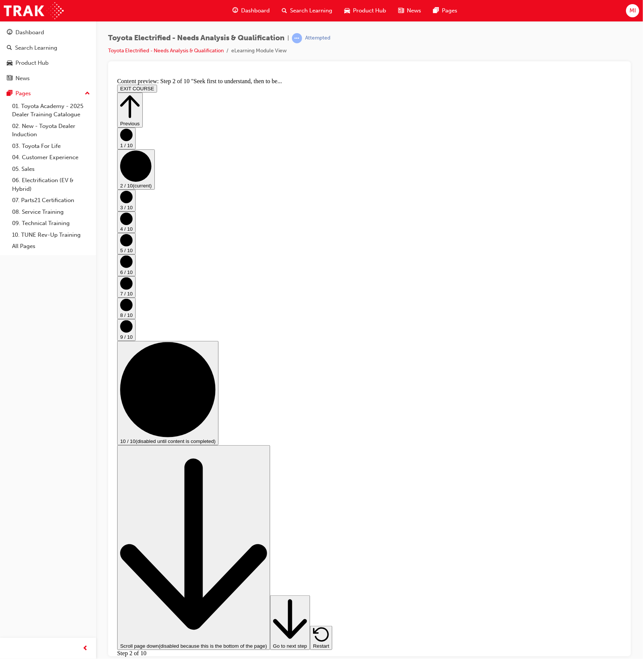
click at [307, 639] on icon "Step controls" at bounding box center [290, 619] width 34 height 46
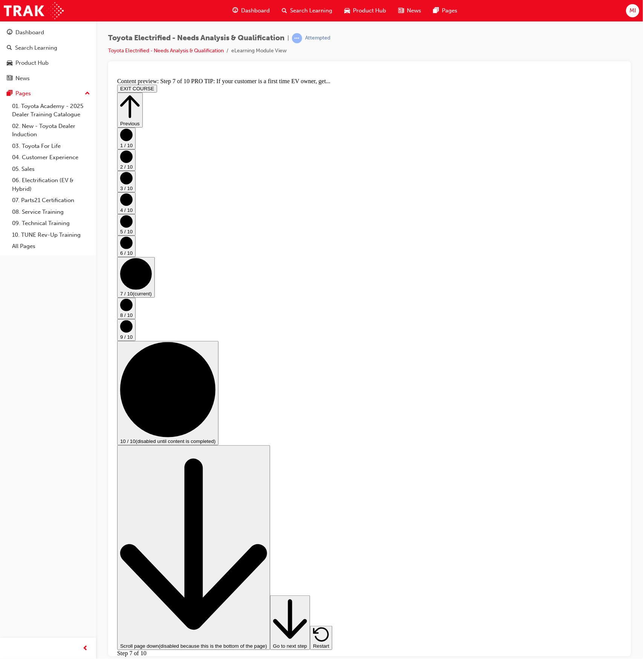
click at [307, 639] on icon "Step controls" at bounding box center [290, 619] width 34 height 46
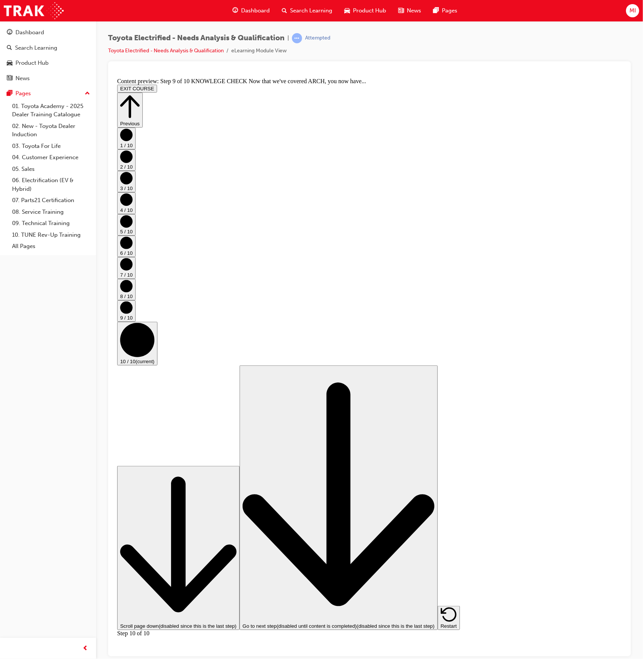
scroll to position [91, 0]
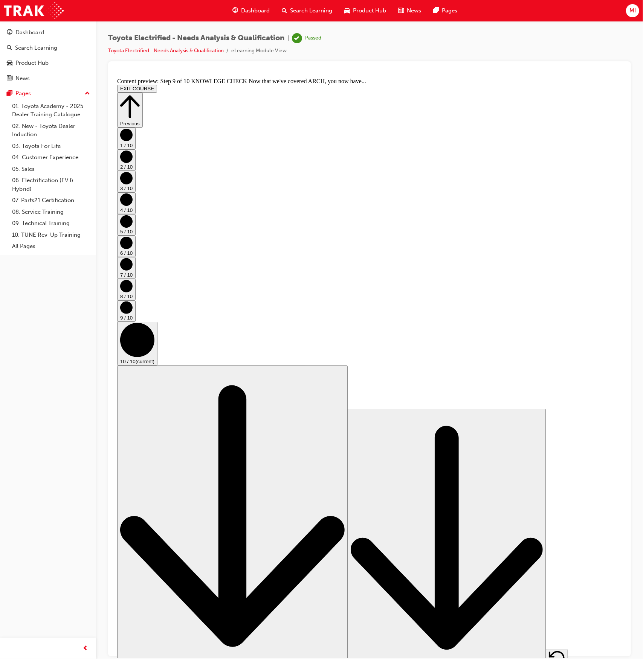
click at [157, 84] on button "EXIT COURSE" at bounding box center [137, 88] width 40 height 8
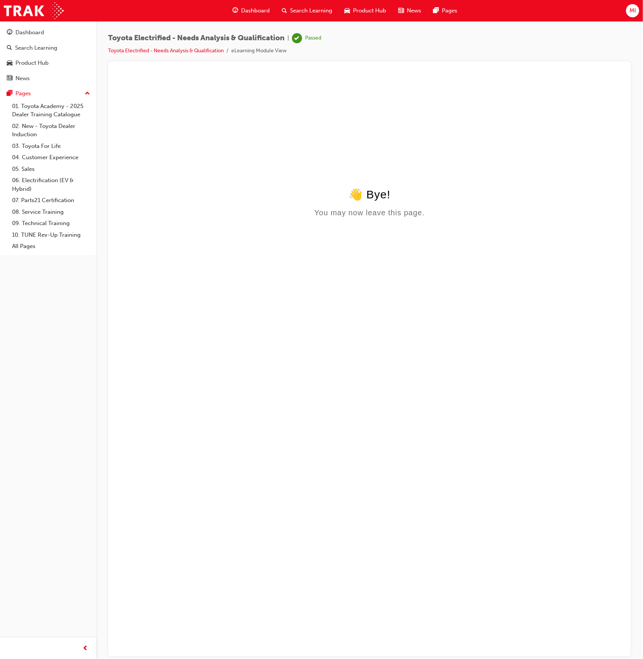
scroll to position [0, 0]
click at [15, 37] on link "Dashboard" at bounding box center [48, 33] width 90 height 14
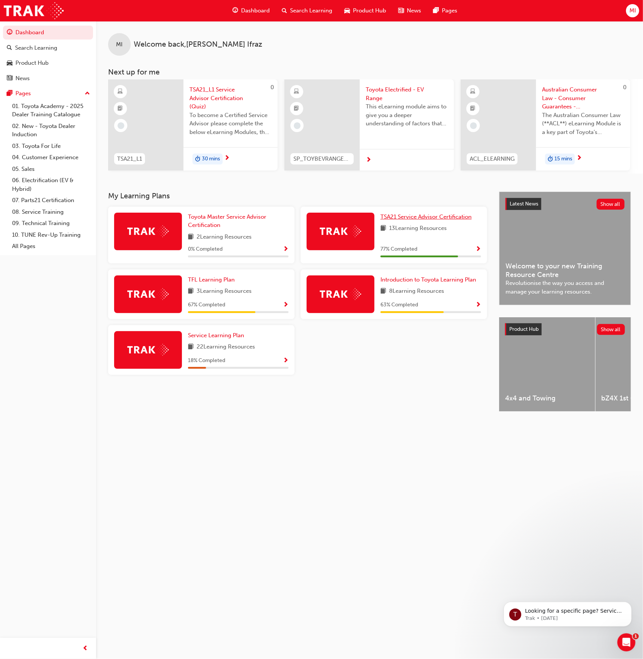
click at [432, 218] on span "TSA21 Service Advisor Certification" at bounding box center [425, 217] width 91 height 7
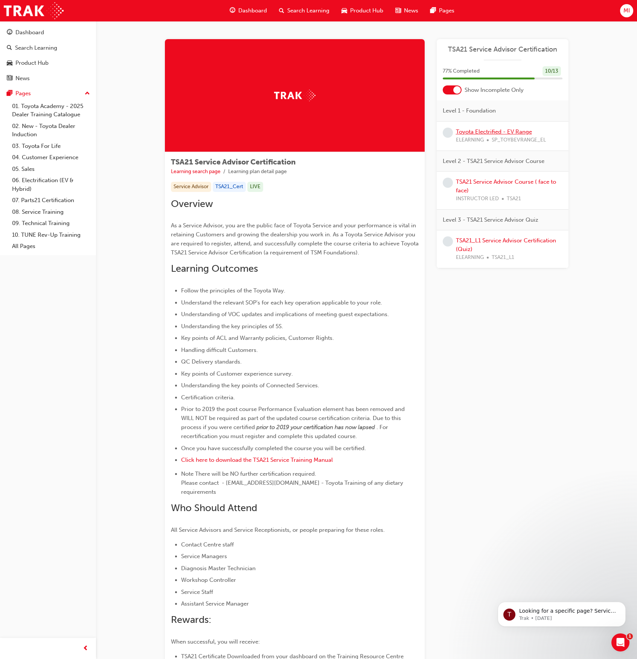
click at [510, 132] on link "Toyota Electrified - EV Range" at bounding box center [494, 131] width 76 height 7
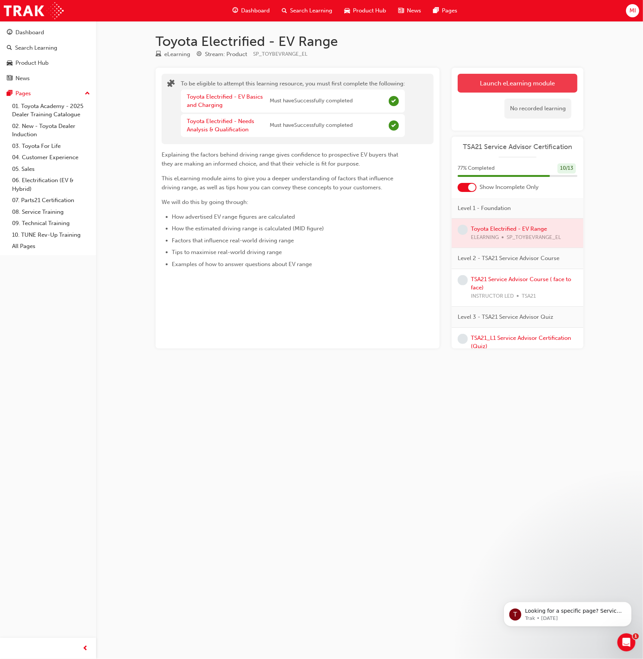
click at [490, 79] on button "Launch eLearning module" at bounding box center [518, 83] width 120 height 19
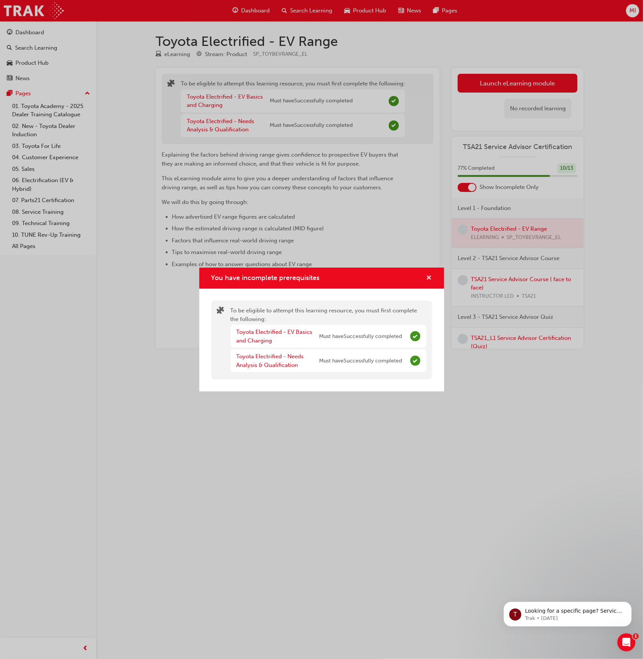
click at [429, 276] on span "cross-icon" at bounding box center [429, 278] width 6 height 7
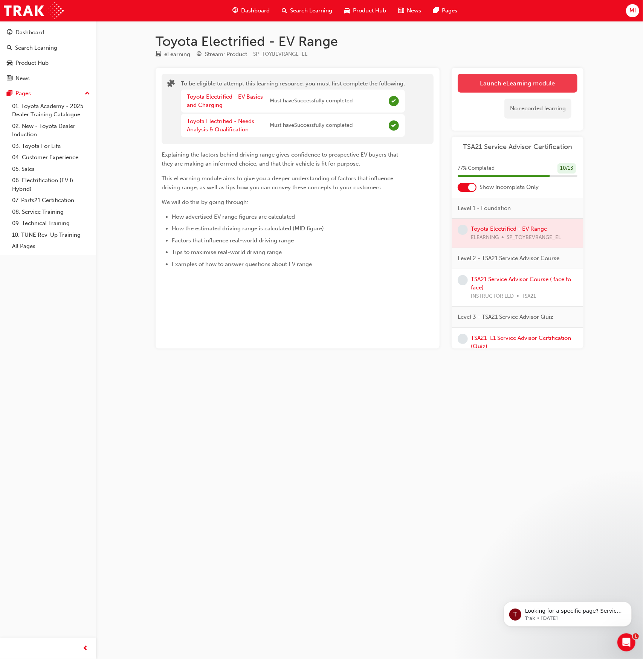
click at [498, 79] on button "Launch eLearning module" at bounding box center [518, 83] width 120 height 19
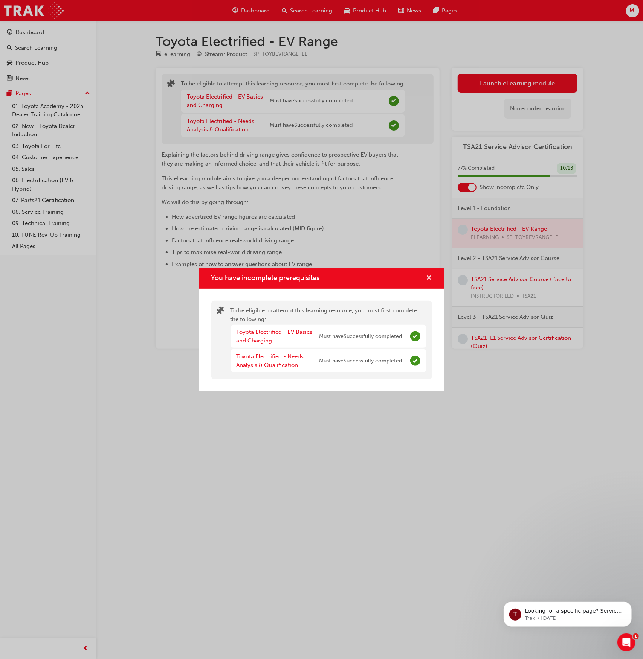
click at [429, 276] on span "cross-icon" at bounding box center [429, 278] width 6 height 7
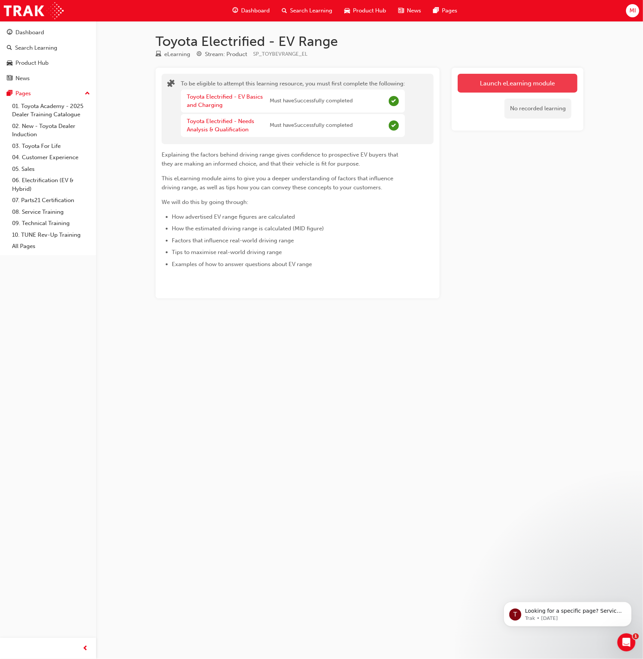
click at [486, 84] on button "Launch eLearning module" at bounding box center [518, 83] width 120 height 19
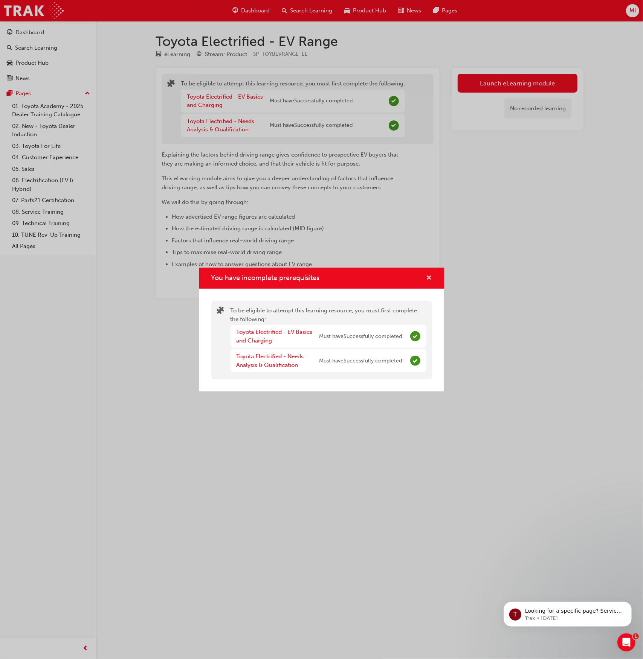
click at [426, 280] on span "cross-icon" at bounding box center [429, 278] width 6 height 7
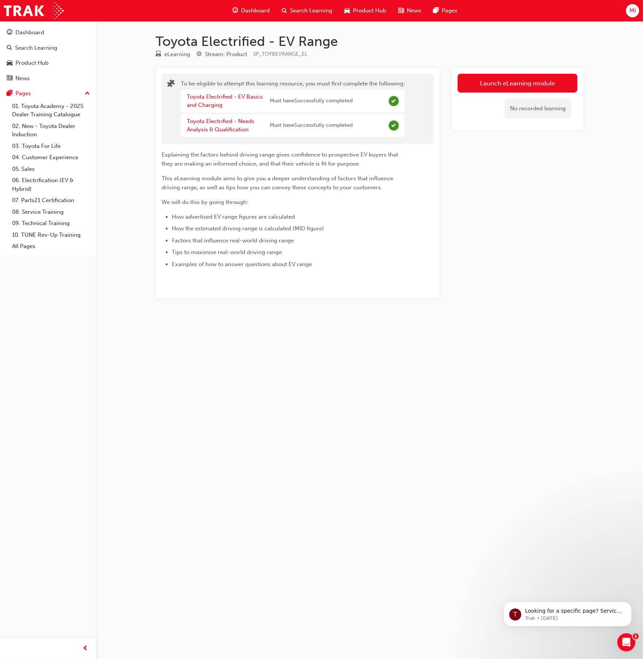
click at [529, 108] on div "No recorded learning" at bounding box center [537, 109] width 67 height 20
click at [524, 79] on button "Launch eLearning module" at bounding box center [518, 83] width 120 height 19
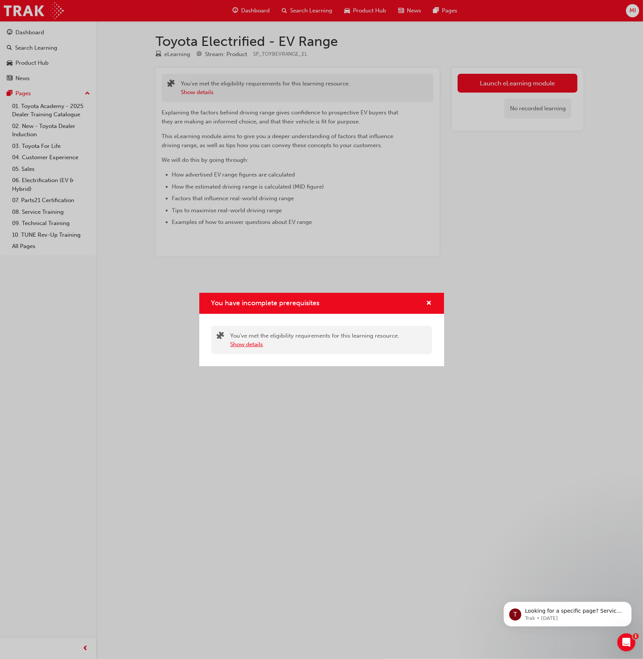
click at [253, 345] on button "Show details" at bounding box center [246, 344] width 33 height 9
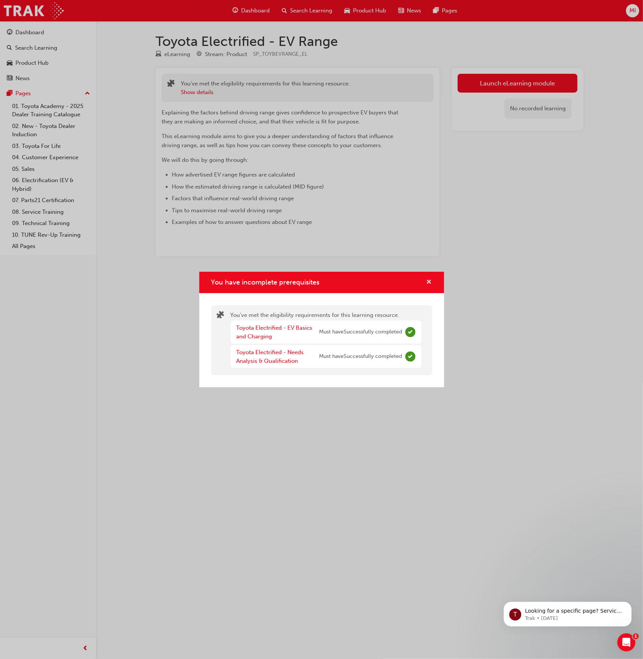
click at [429, 281] on span "cross-icon" at bounding box center [429, 282] width 6 height 7
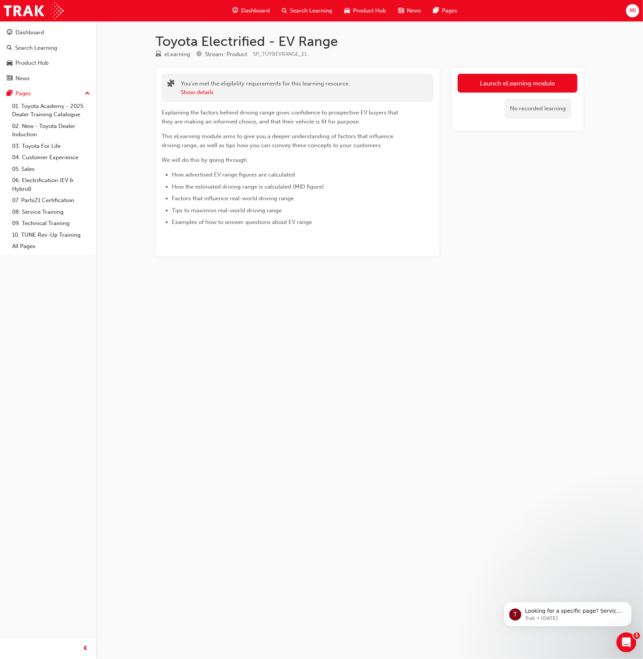
click at [622, 643] on icon "Open Intercom Messenger" at bounding box center [624, 642] width 5 height 6
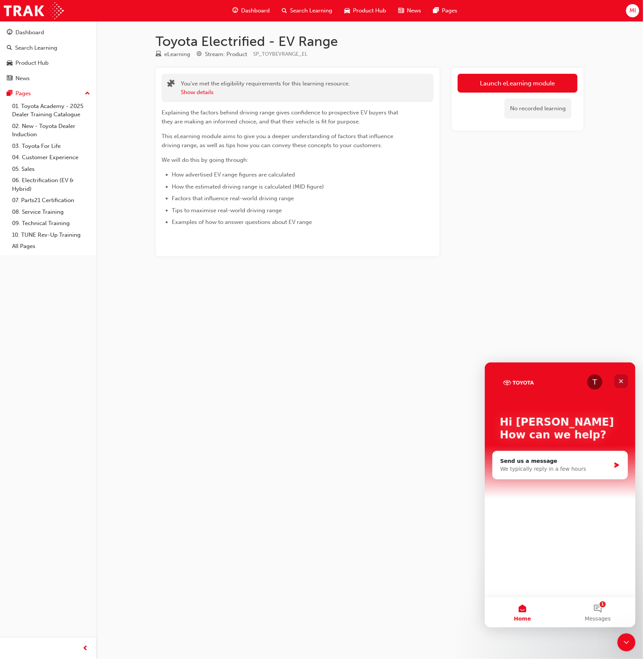
click at [623, 380] on icon "Close" at bounding box center [621, 381] width 6 height 6
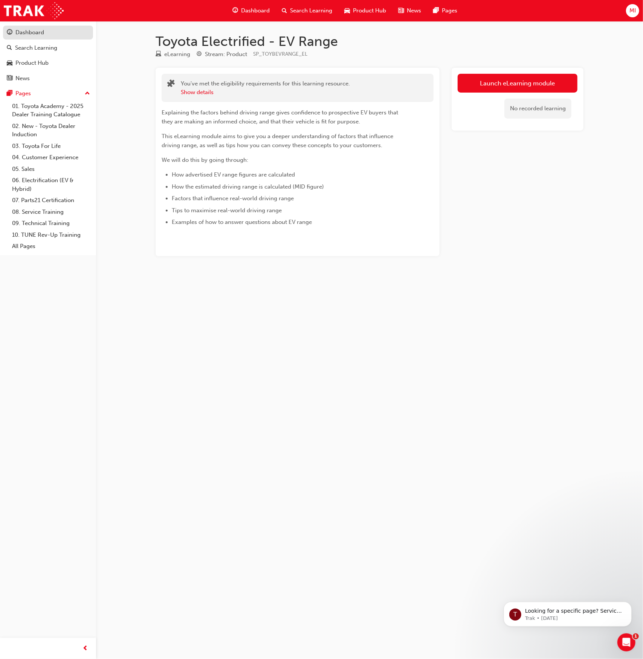
click at [23, 32] on div "Dashboard" at bounding box center [29, 32] width 29 height 9
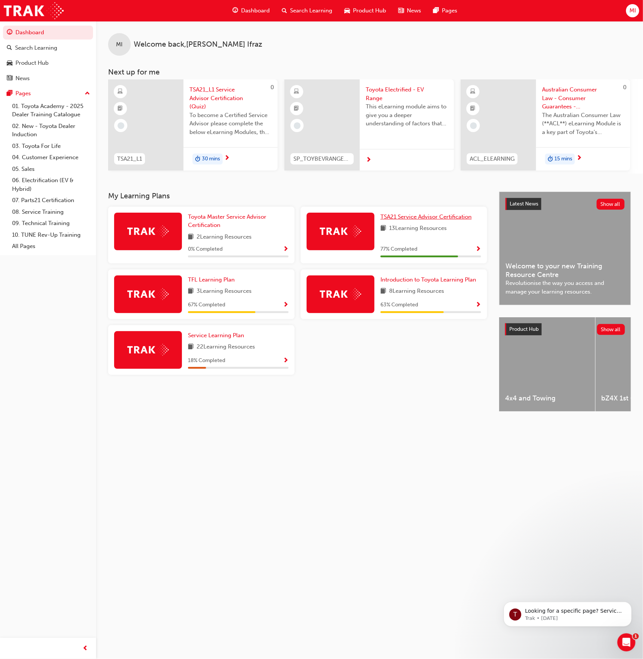
click at [393, 221] on link "TSA21 Service Advisor Certification" at bounding box center [427, 217] width 94 height 9
